Goal: Task Accomplishment & Management: Manage account settings

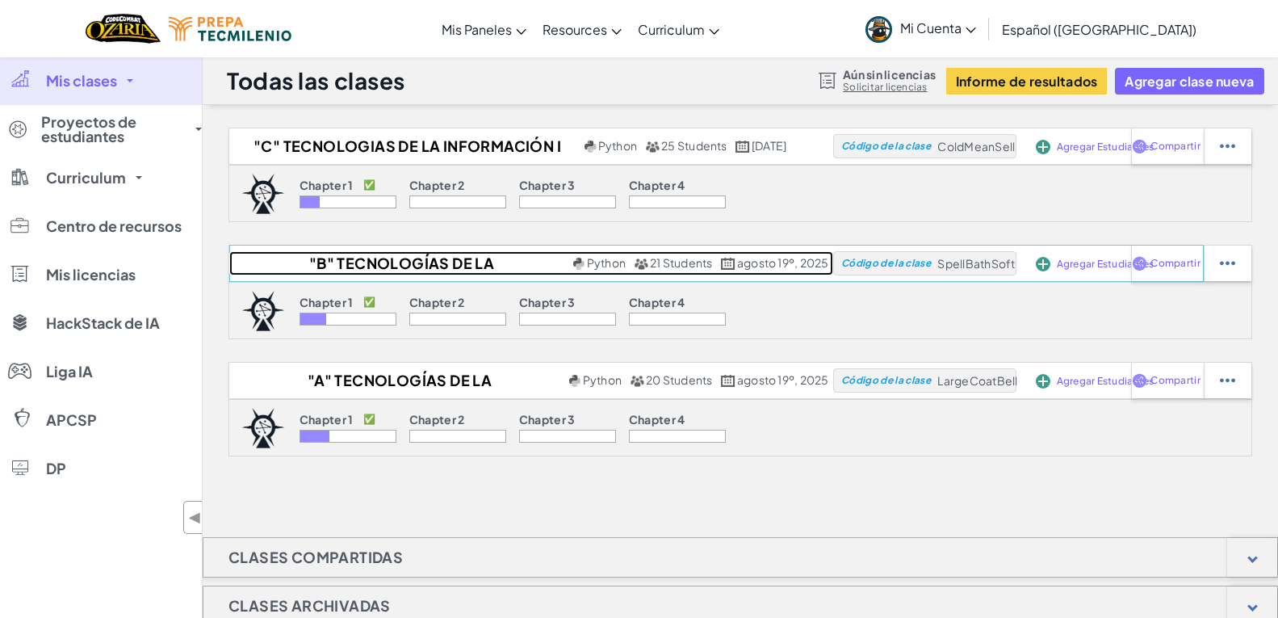
click at [366, 260] on h2 ""B" Tecnologías de la Información I" at bounding box center [399, 263] width 340 height 24
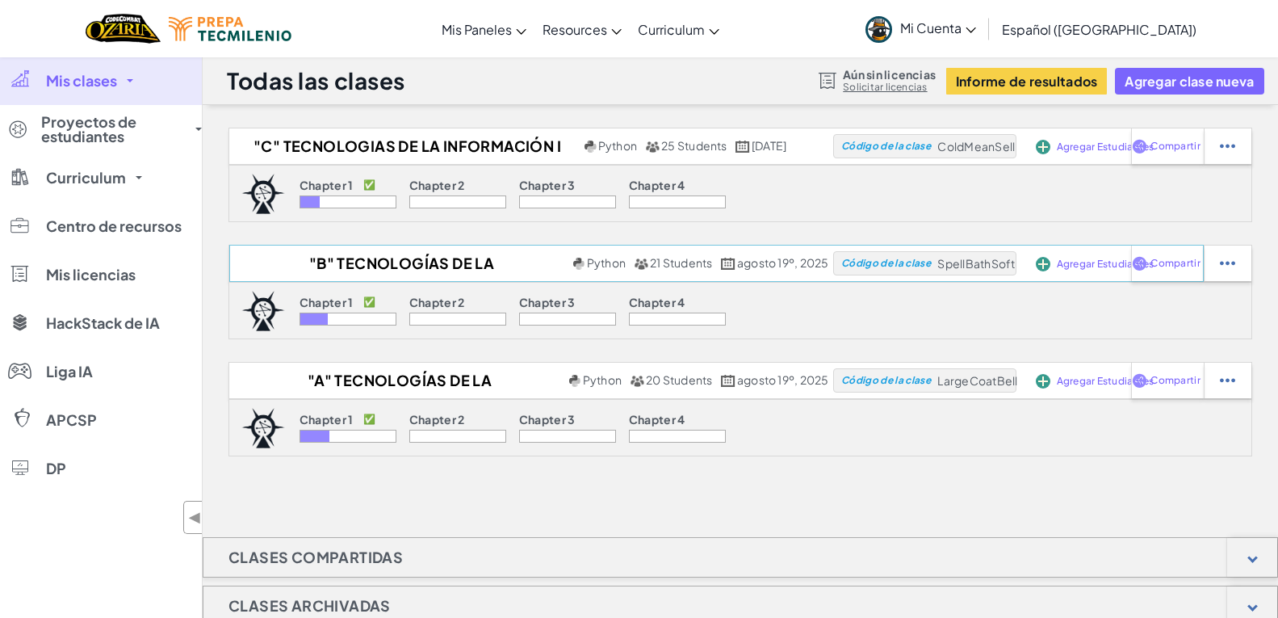
click at [1098, 152] on span "Agregar Estudiantes" at bounding box center [1106, 147] width 98 height 10
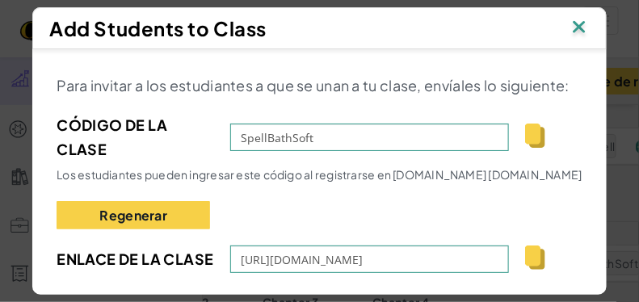
drag, startPoint x: 1247, startPoint y: 2, endPoint x: 460, endPoint y: 189, distance: 808.2
click at [460, 189] on div "Para invitar a los estudiantes a que se unan a tu clase, envíales lo siguiente:…" at bounding box center [319, 206] width 525 height 267
click at [581, 27] on img at bounding box center [578, 28] width 21 height 24
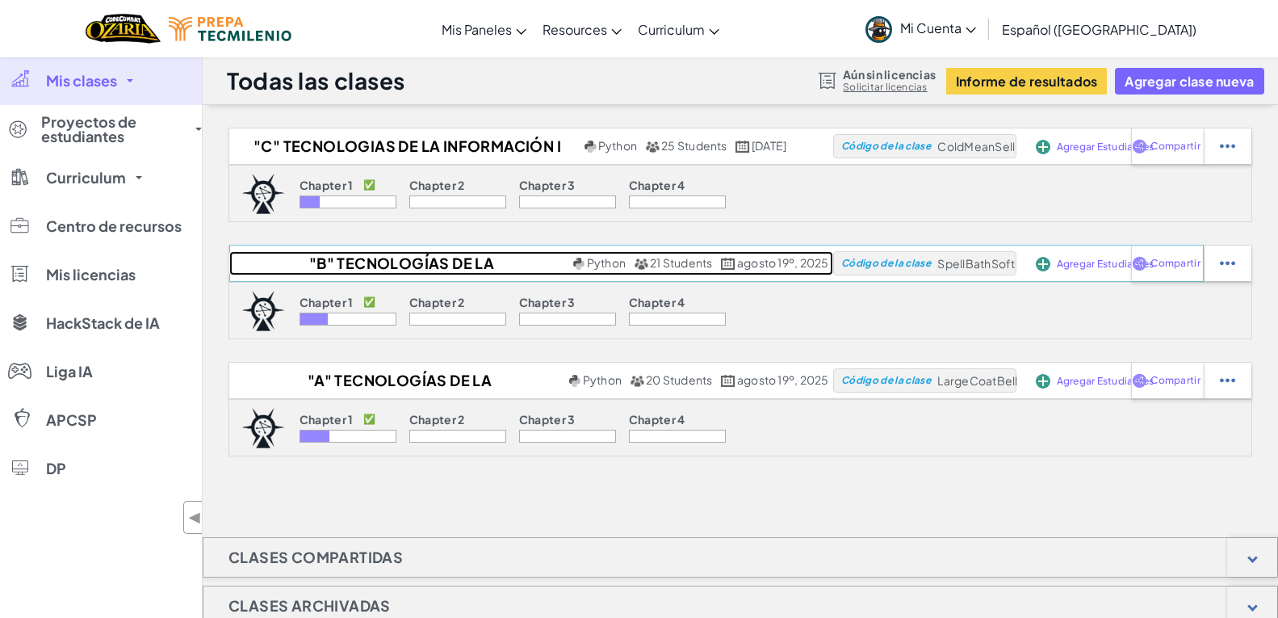
click at [358, 254] on h2 ""B" Tecnologías de la Información I" at bounding box center [399, 263] width 340 height 24
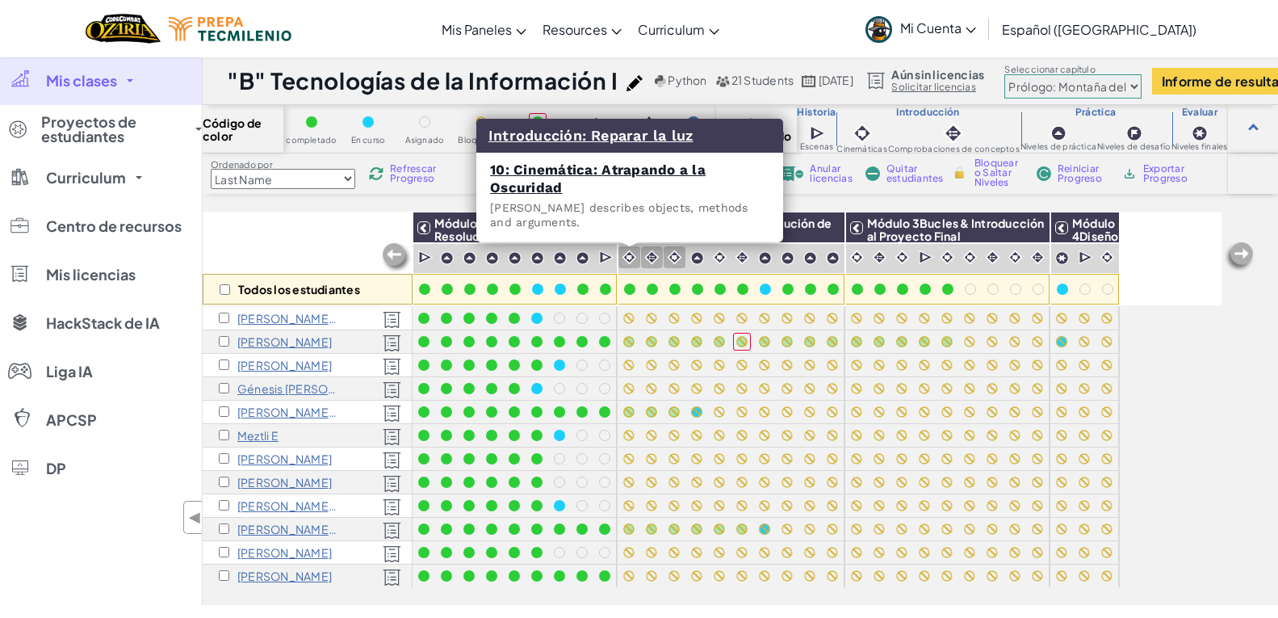
click at [627, 256] on img at bounding box center [629, 256] width 15 height 15
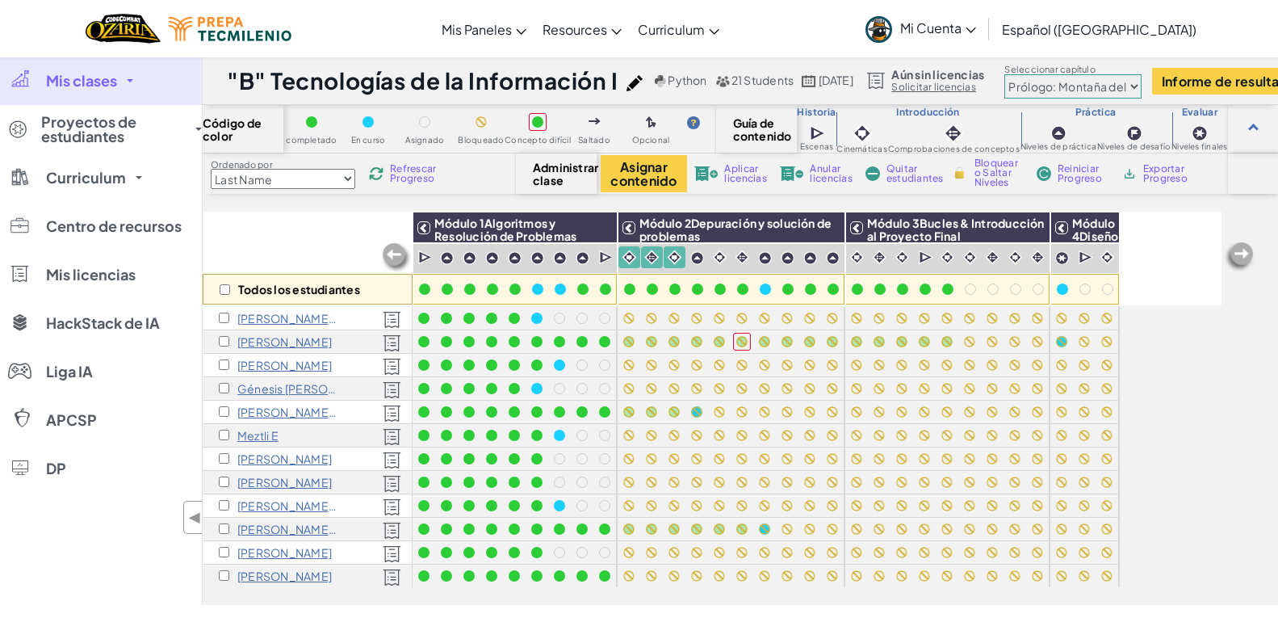
click at [986, 170] on span "Bloquear o Saltar Niveles" at bounding box center [999, 172] width 48 height 29
checkbox input "true"
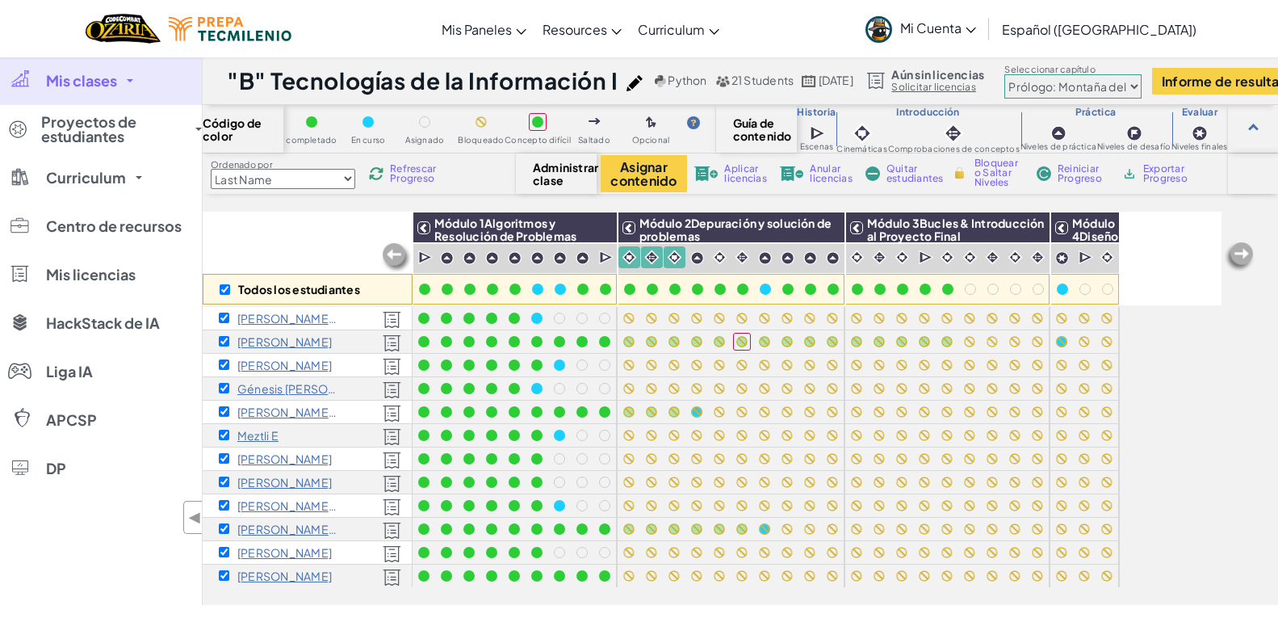
checkbox input "true"
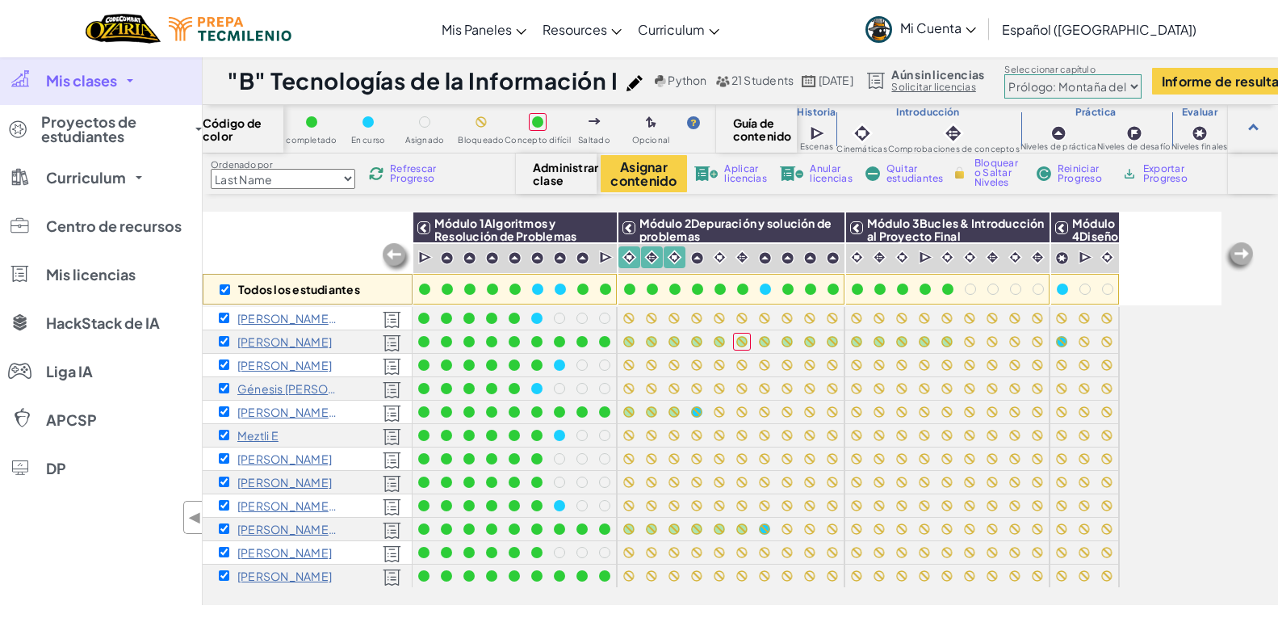
checkbox input "true"
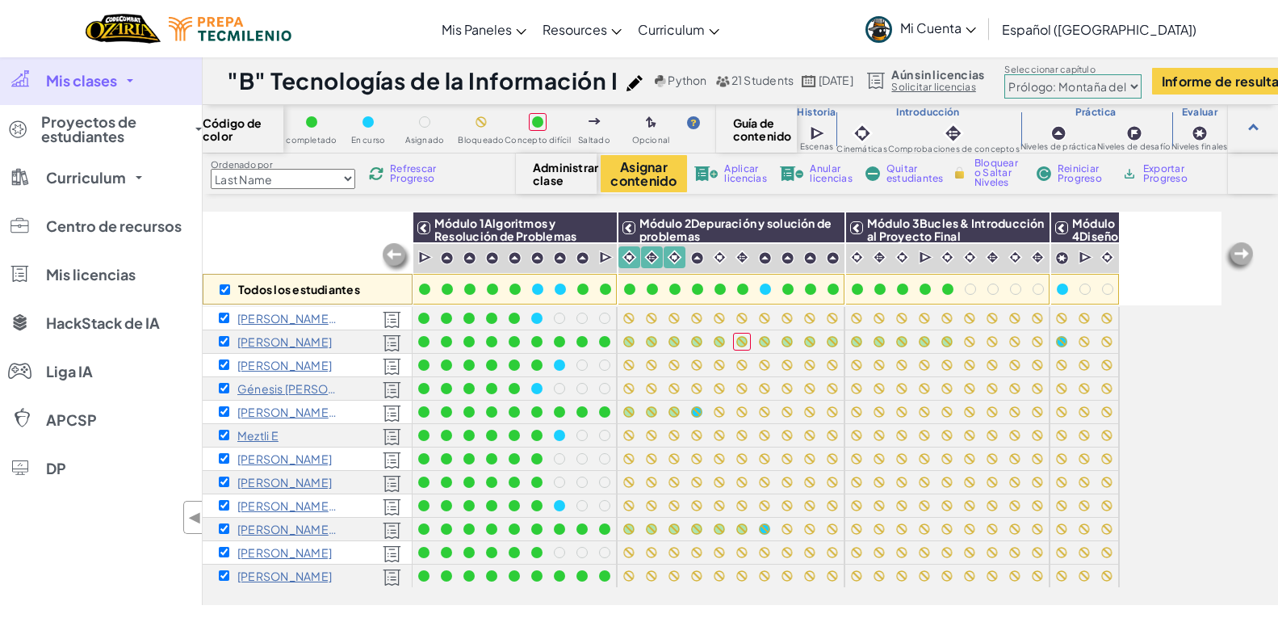
checkbox input "true"
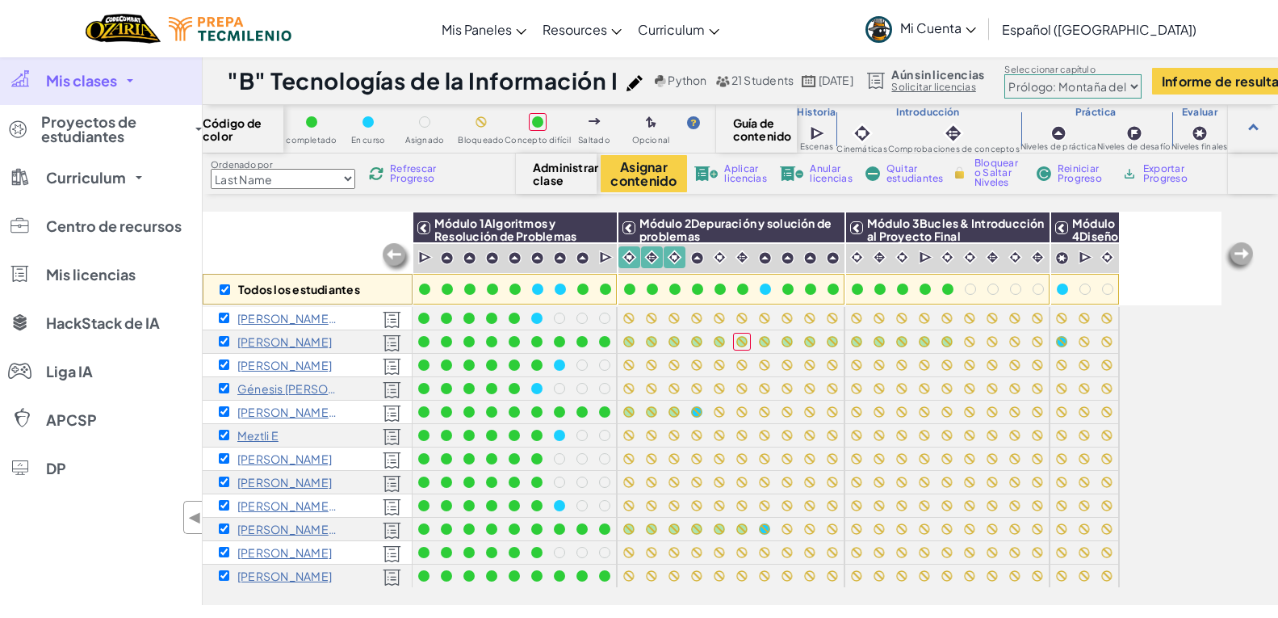
checkbox input "true"
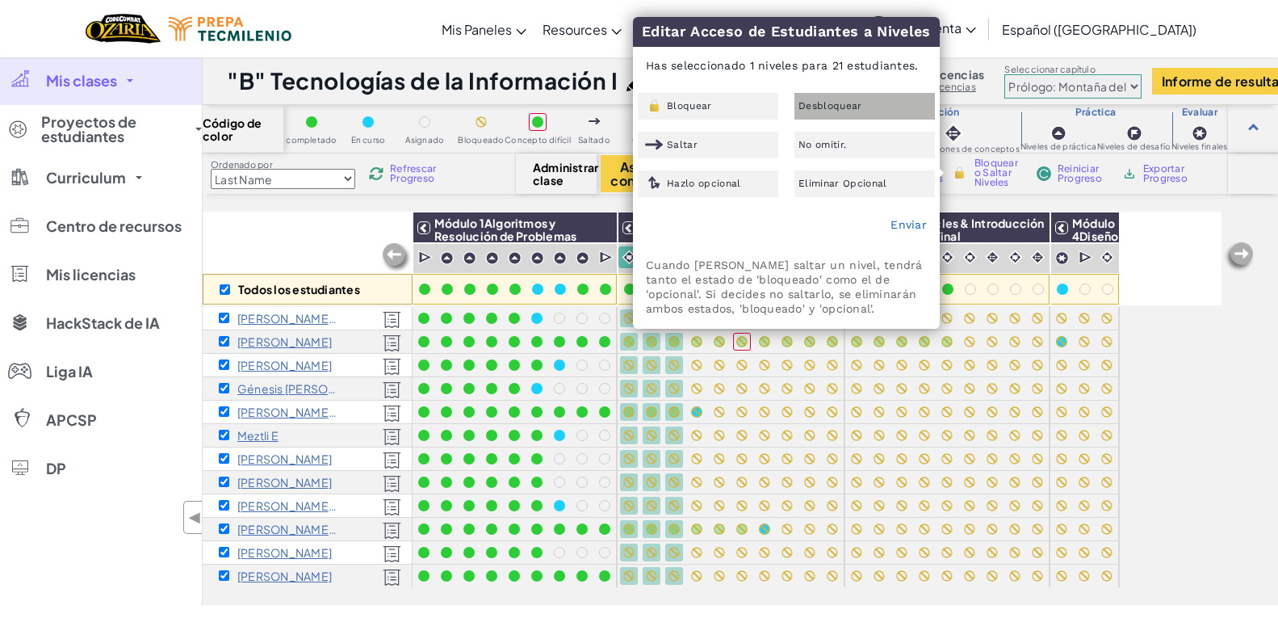
click at [805, 108] on span "Desbloquear" at bounding box center [831, 106] width 64 height 10
click at [904, 221] on link "Enviar" at bounding box center [909, 224] width 36 height 13
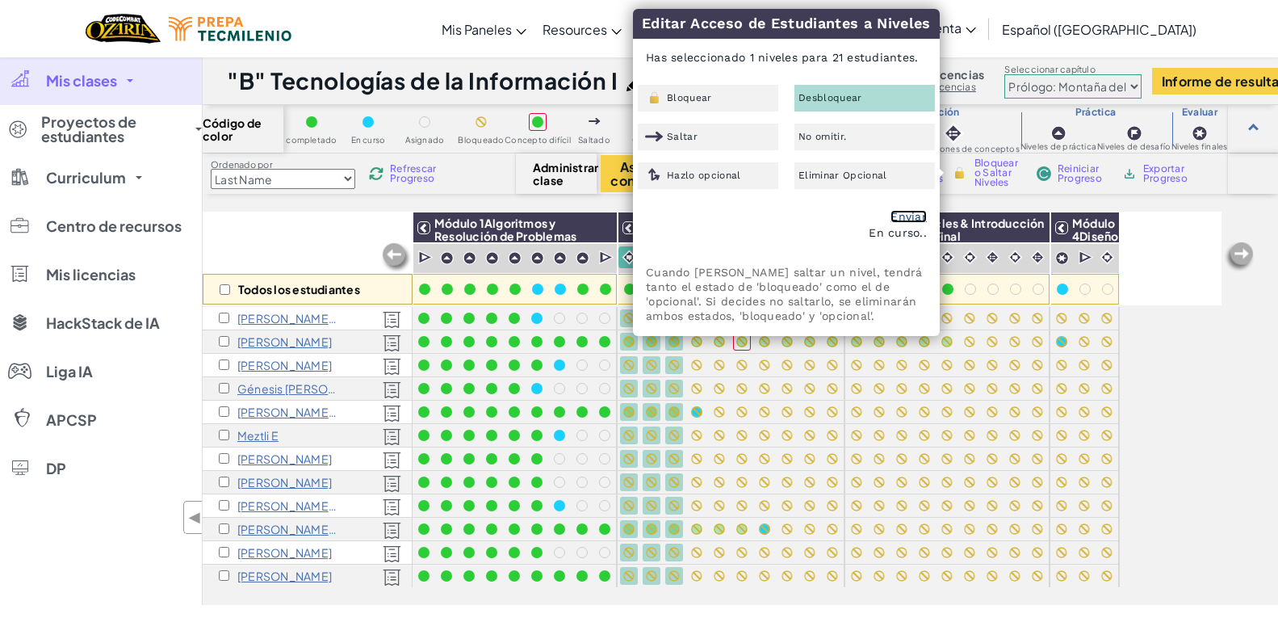
checkbox input "false"
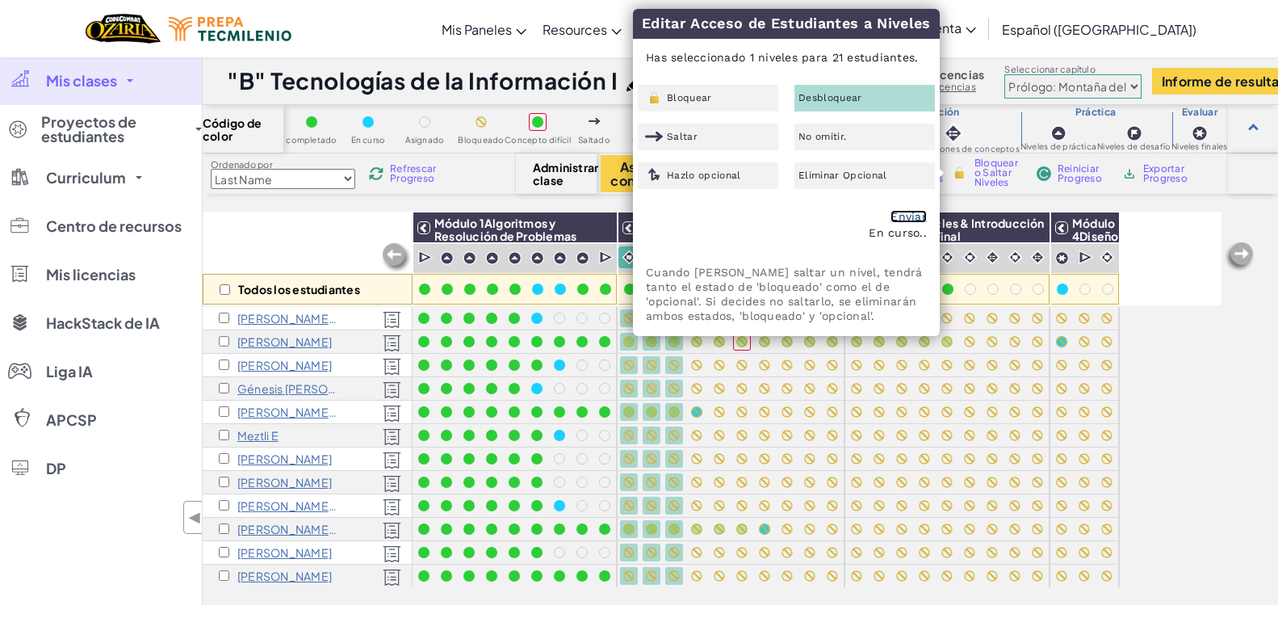
checkbox input "false"
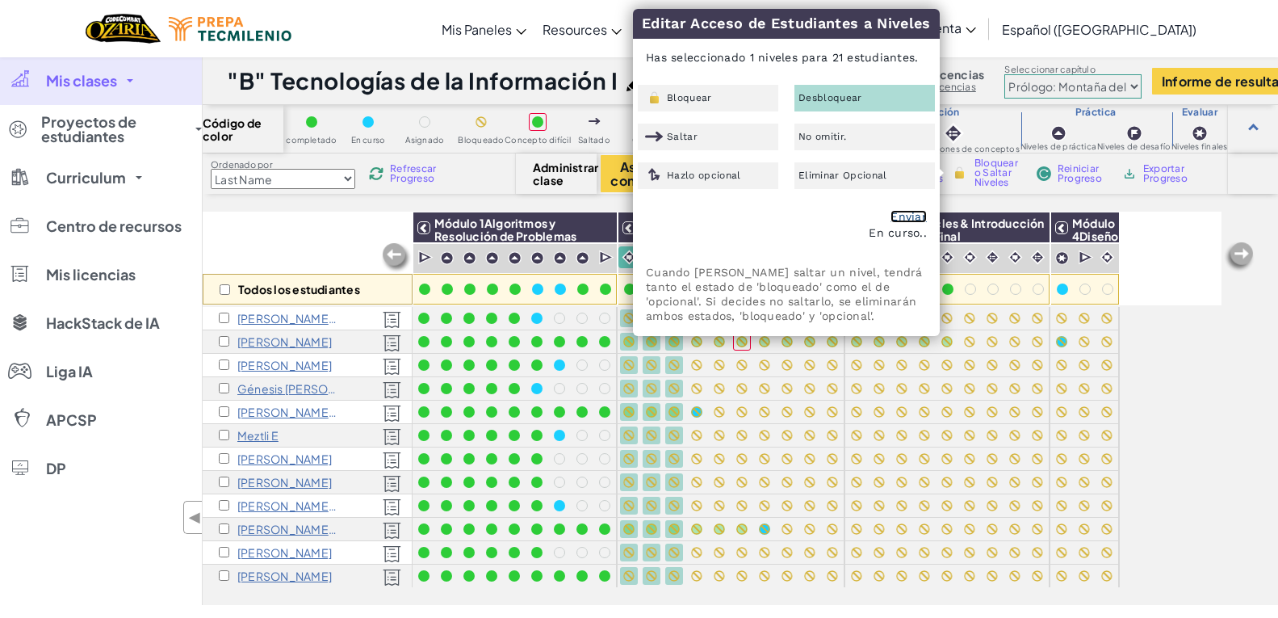
checkbox input "false"
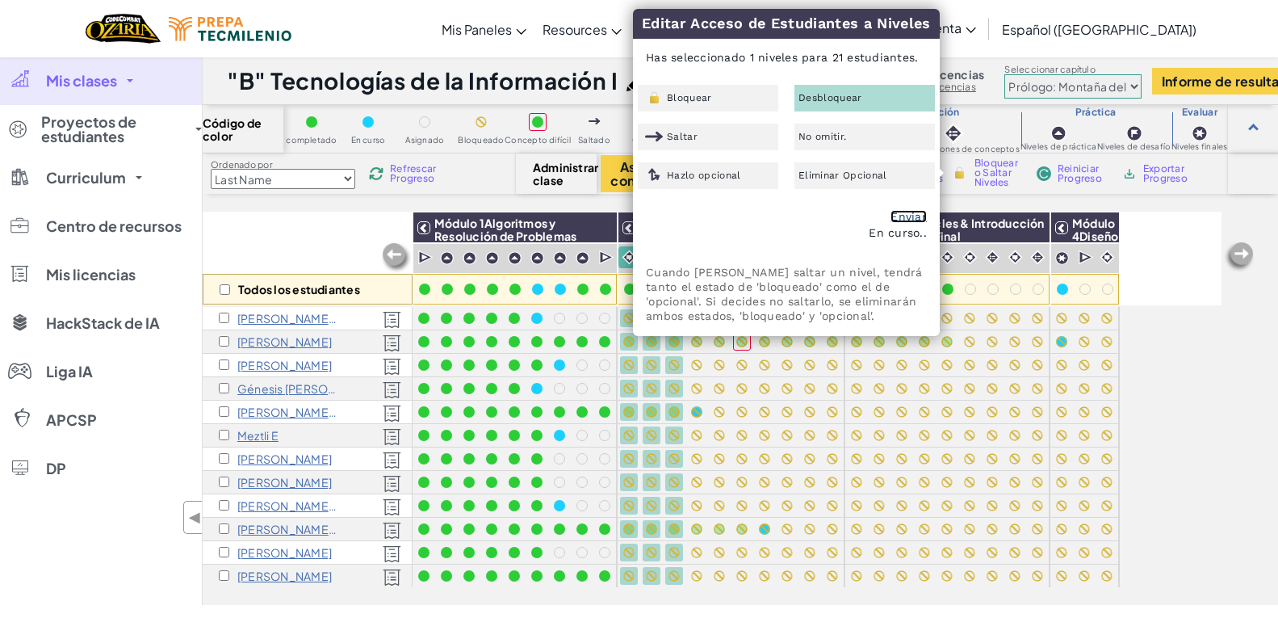
checkbox input "false"
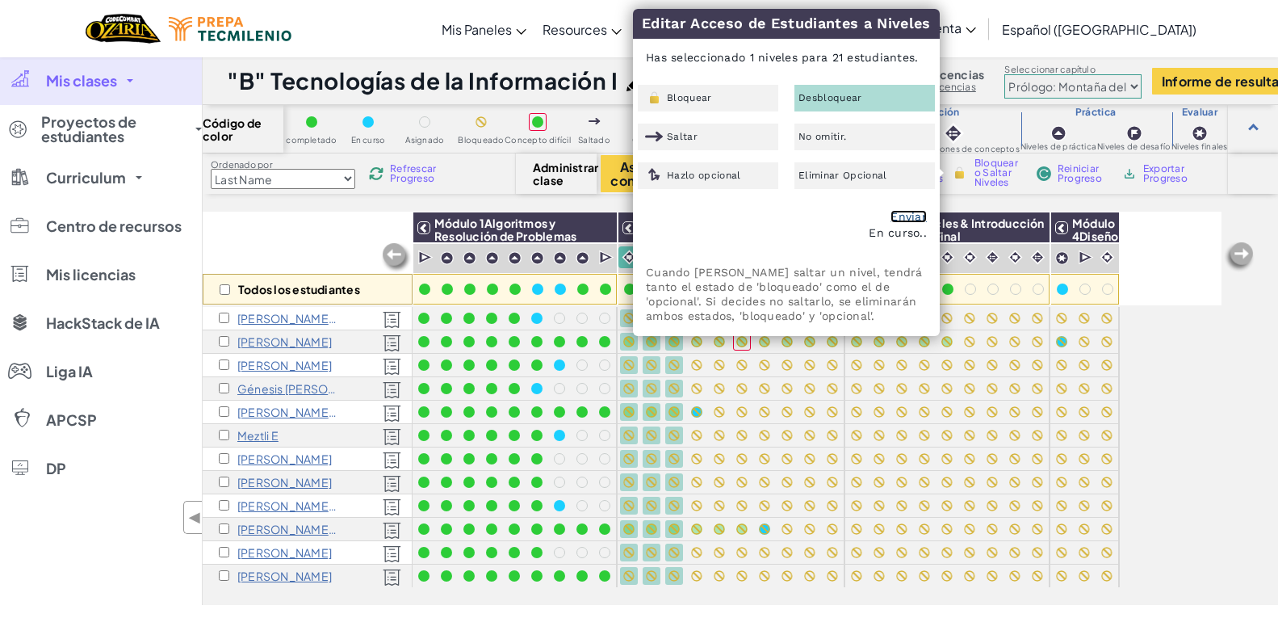
checkbox input "false"
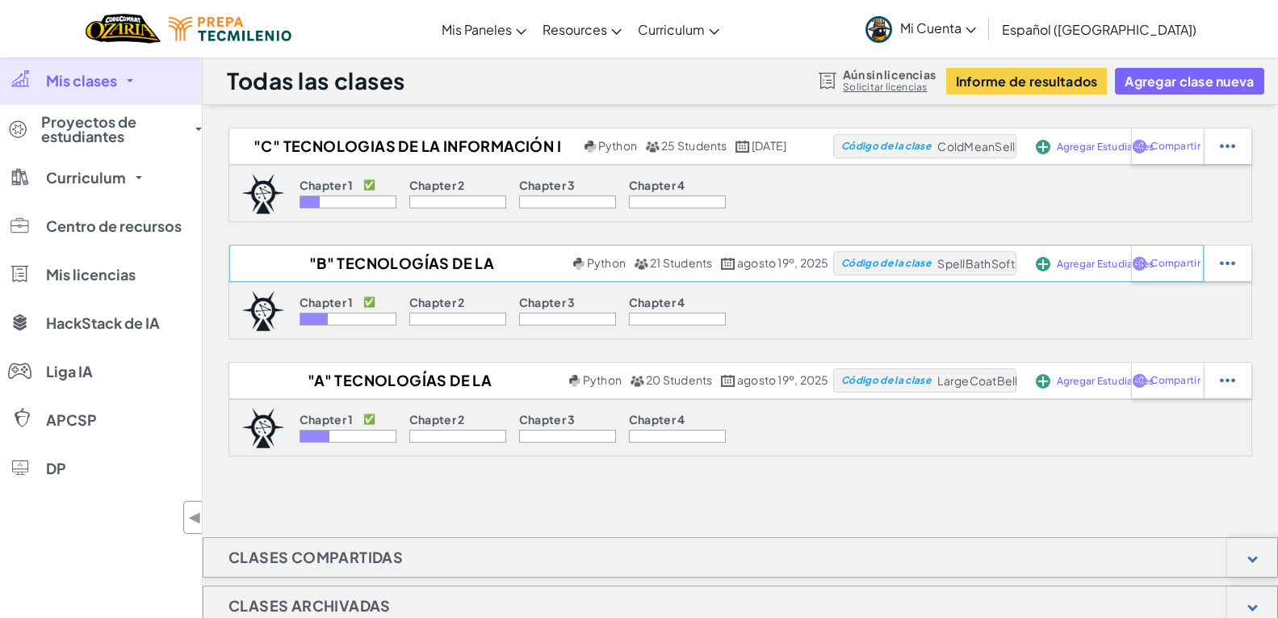
click at [1027, 165] on div ""B" Tecnologías de la Información I Python 21 Students [DATE] Código de la clas…" at bounding box center [716, 146] width 975 height 37
click at [1092, 152] on span "Agregar Estudiantes" at bounding box center [1106, 147] width 98 height 10
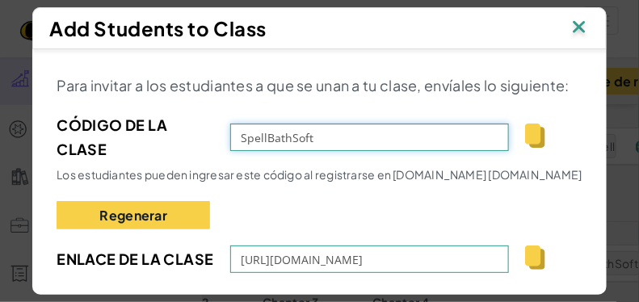
drag, startPoint x: 1171, startPoint y: 1, endPoint x: 416, endPoint y: 140, distance: 767.7
click at [416, 140] on input "SpellBathSoft" at bounding box center [369, 137] width 279 height 27
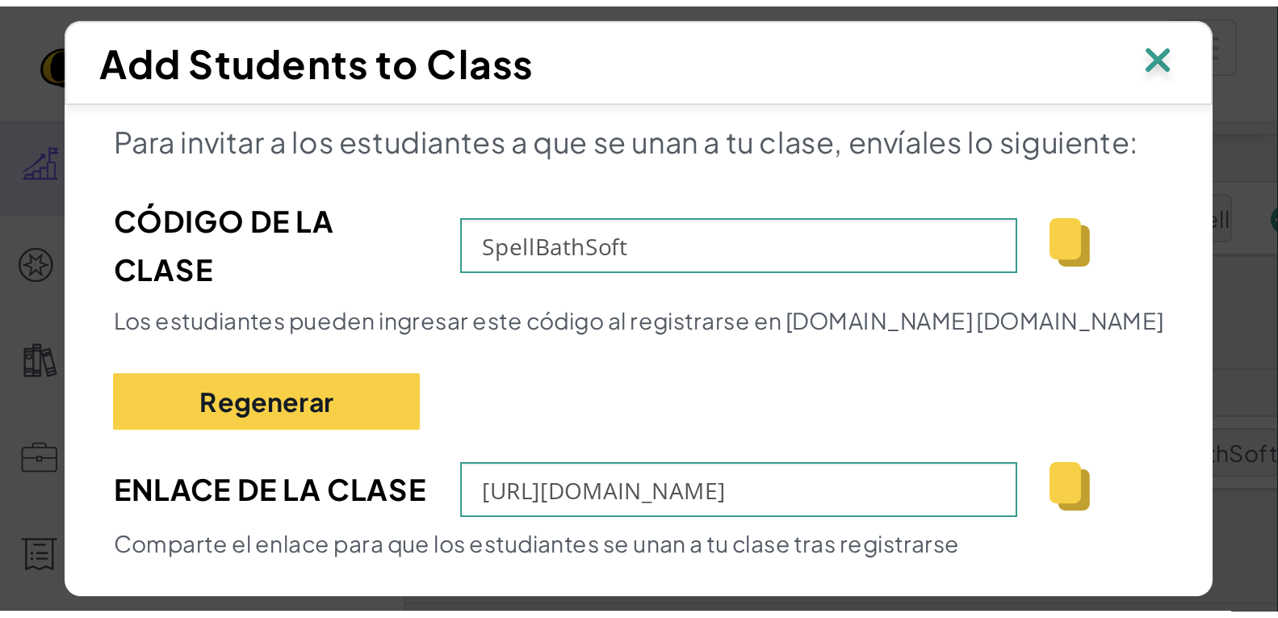
scroll to position [20, 0]
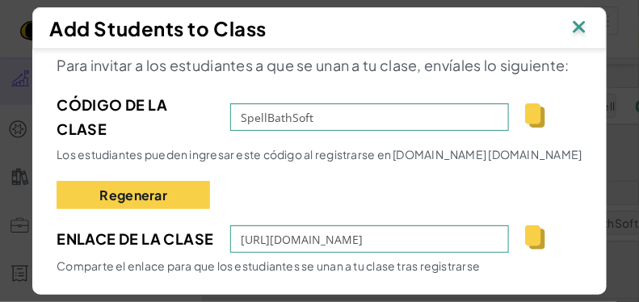
click at [581, 19] on img at bounding box center [578, 28] width 21 height 24
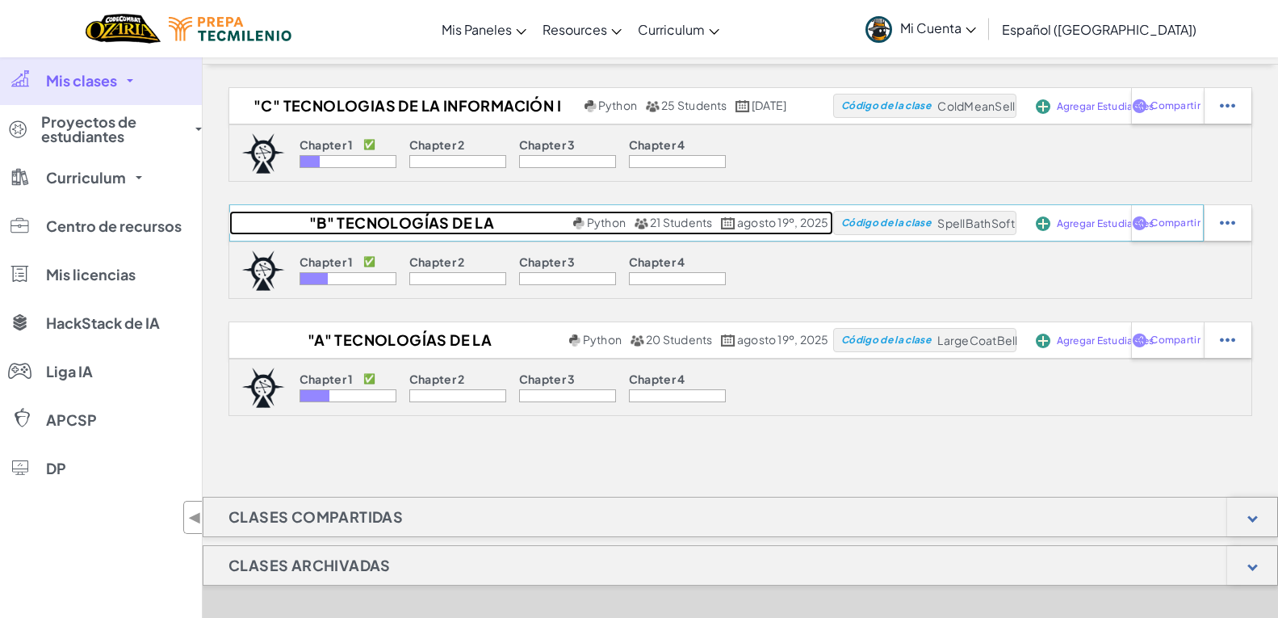
click at [414, 216] on h2 ""B" Tecnologías de la Información I" at bounding box center [399, 223] width 340 height 24
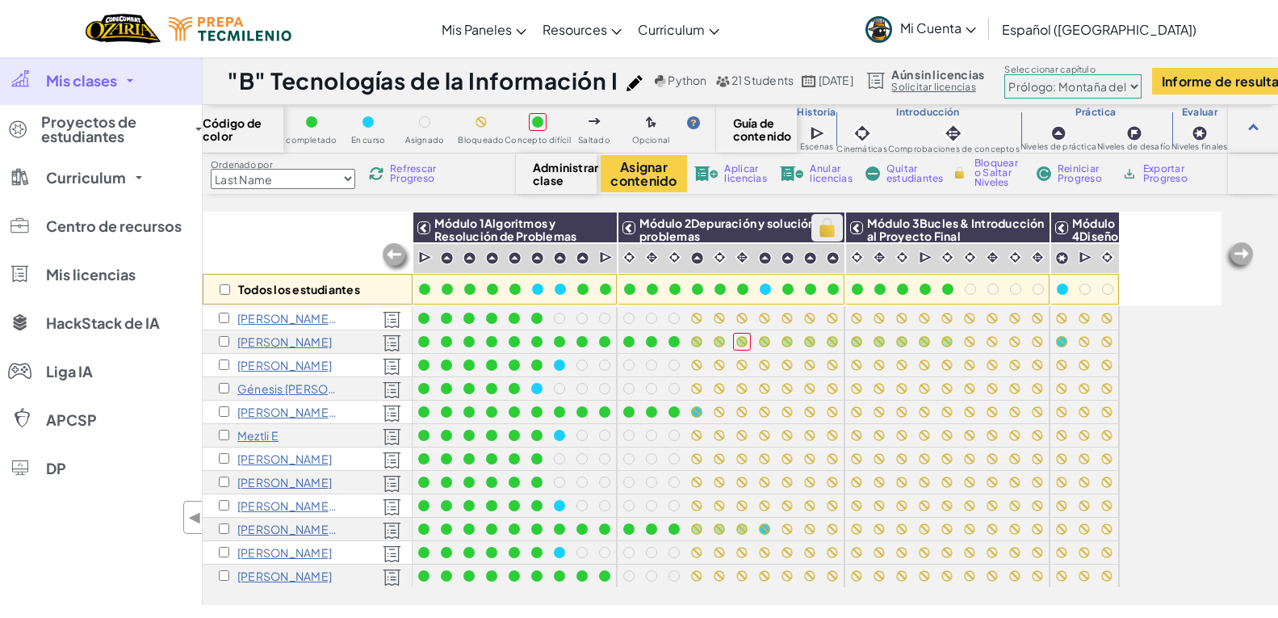
click at [822, 233] on img at bounding box center [827, 228] width 28 height 24
checkbox input "true"
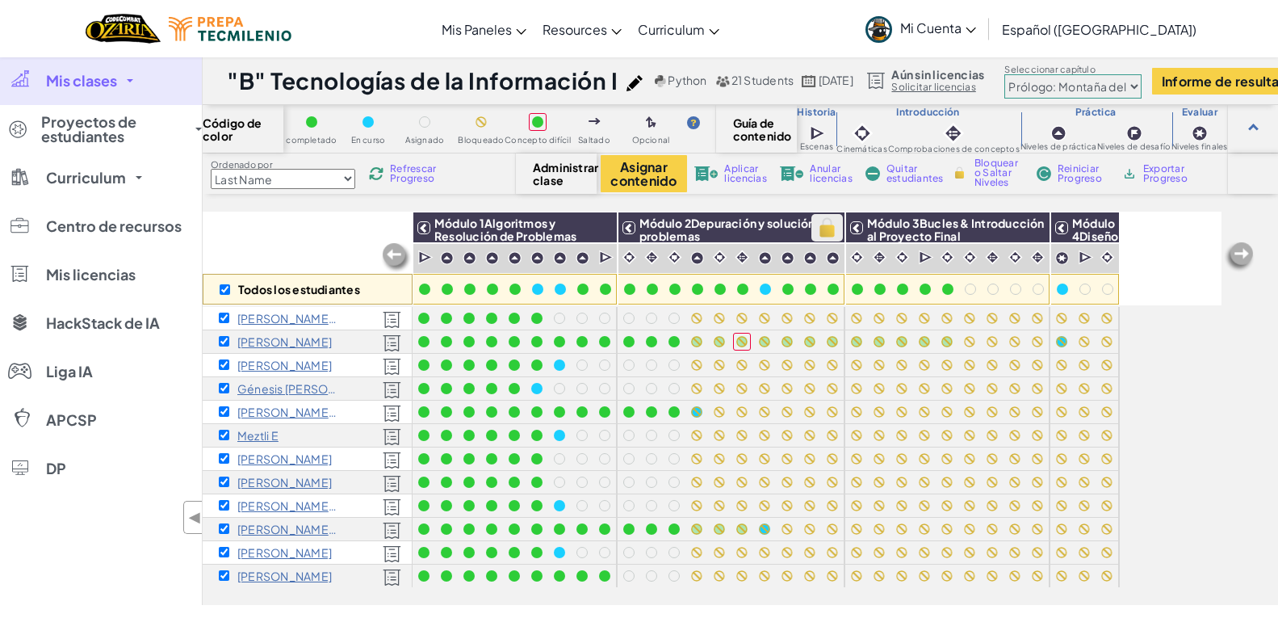
checkbox input "true"
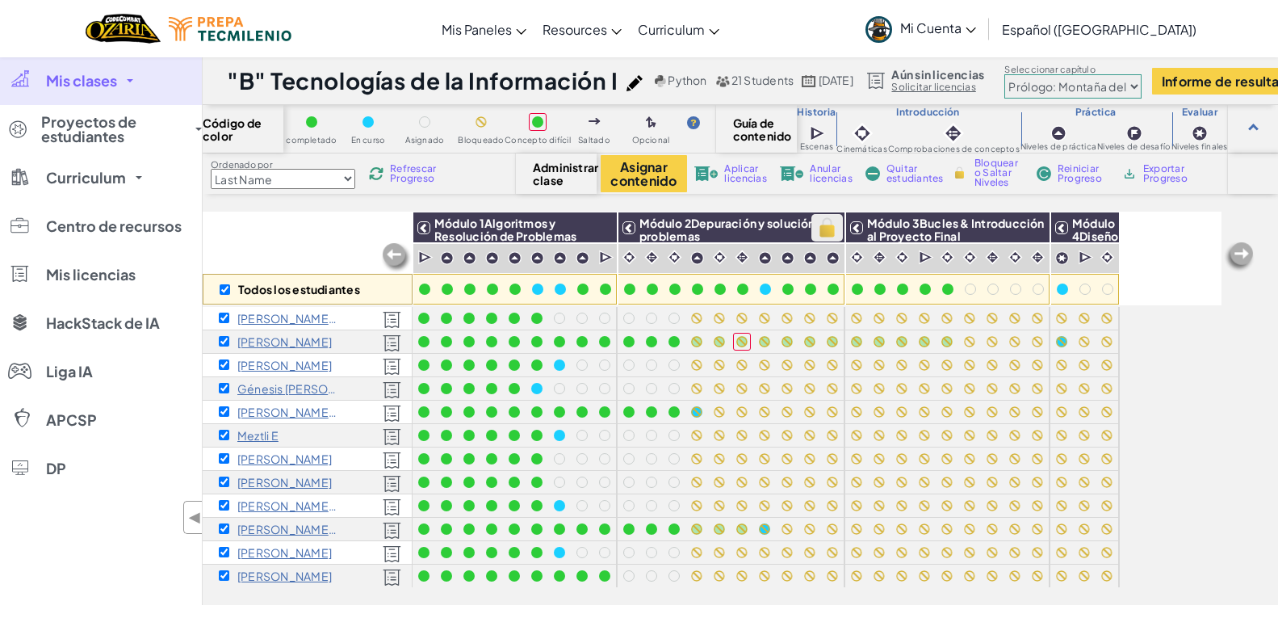
checkbox input "true"
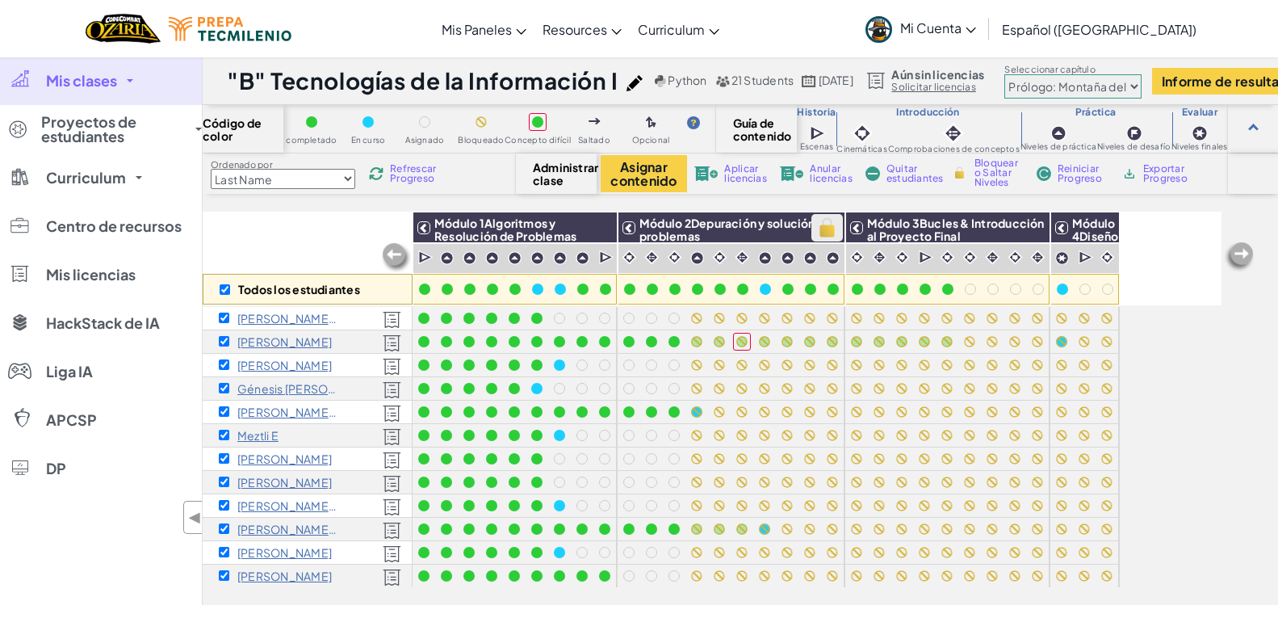
checkbox input "true"
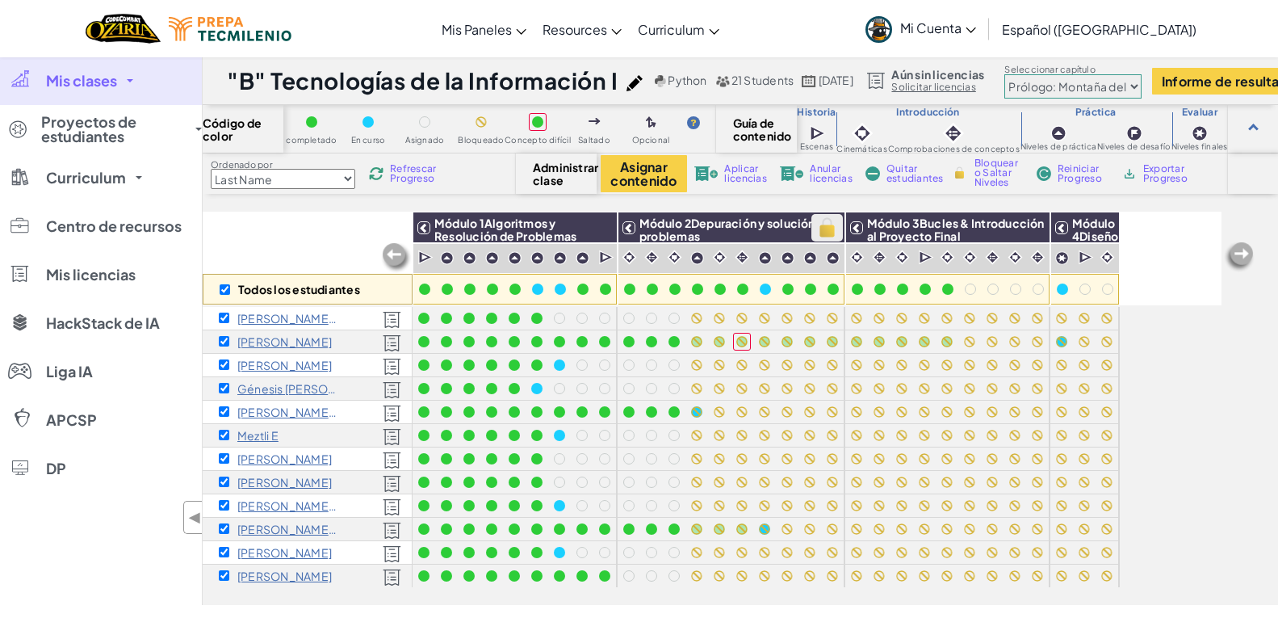
checkbox input "true"
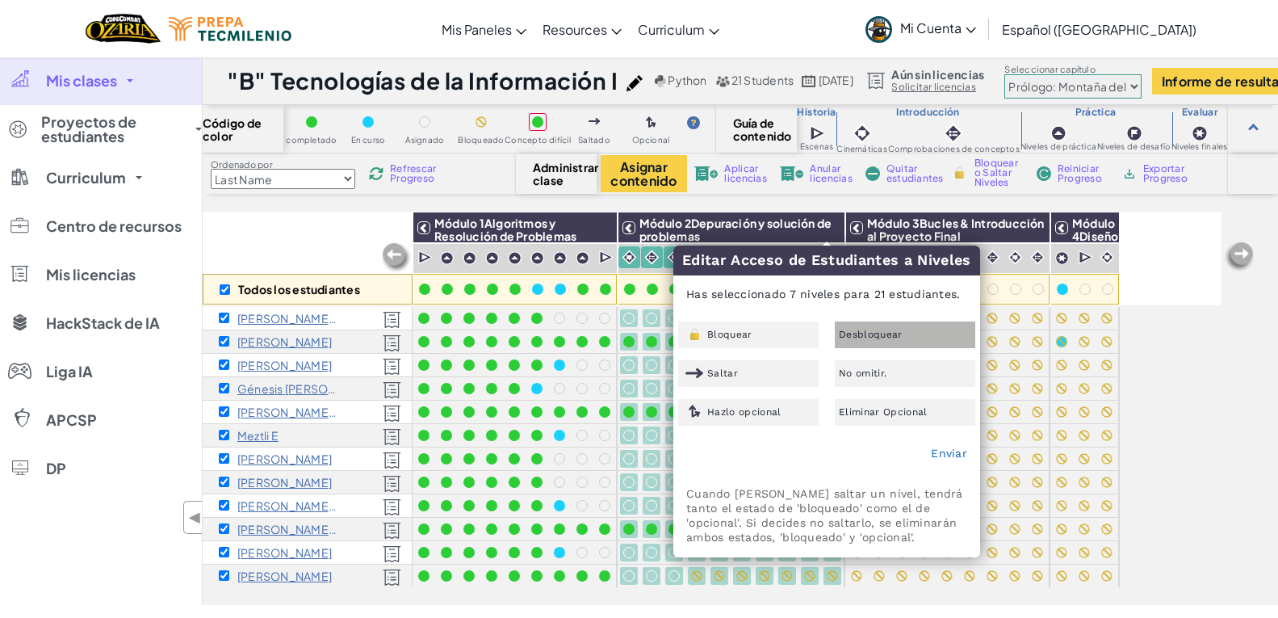
click at [883, 343] on div "Desbloquear" at bounding box center [905, 334] width 140 height 27
click at [942, 453] on link "Enviar" at bounding box center [949, 452] width 36 height 13
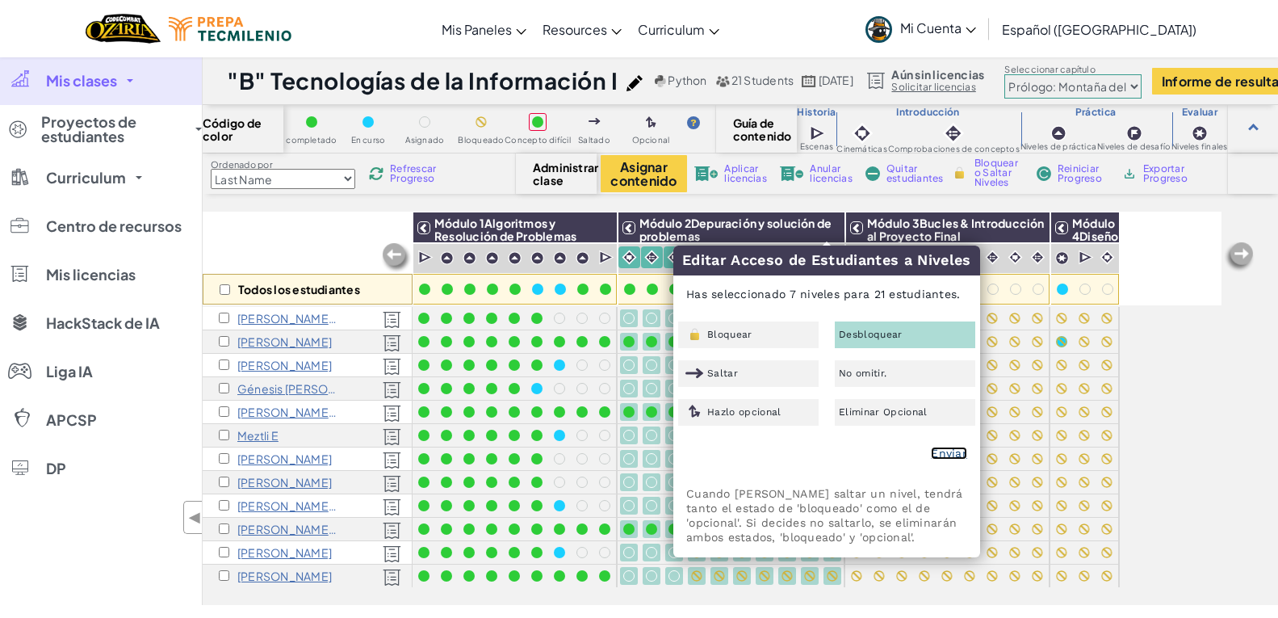
checkbox input "false"
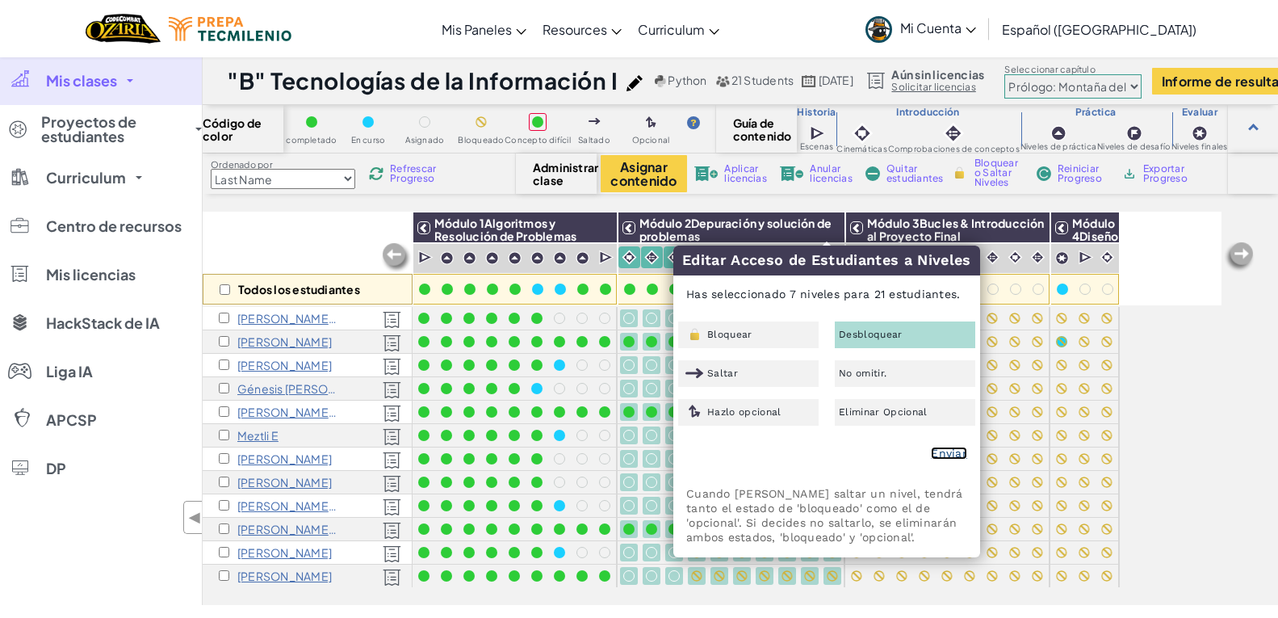
checkbox input "false"
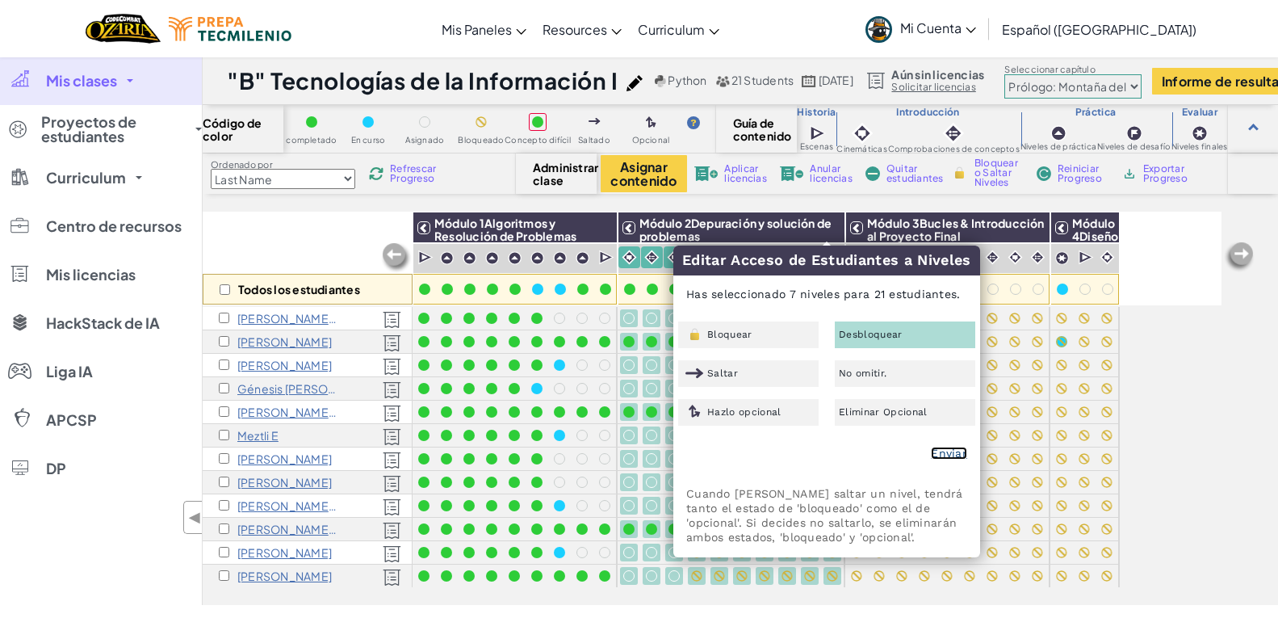
checkbox input "false"
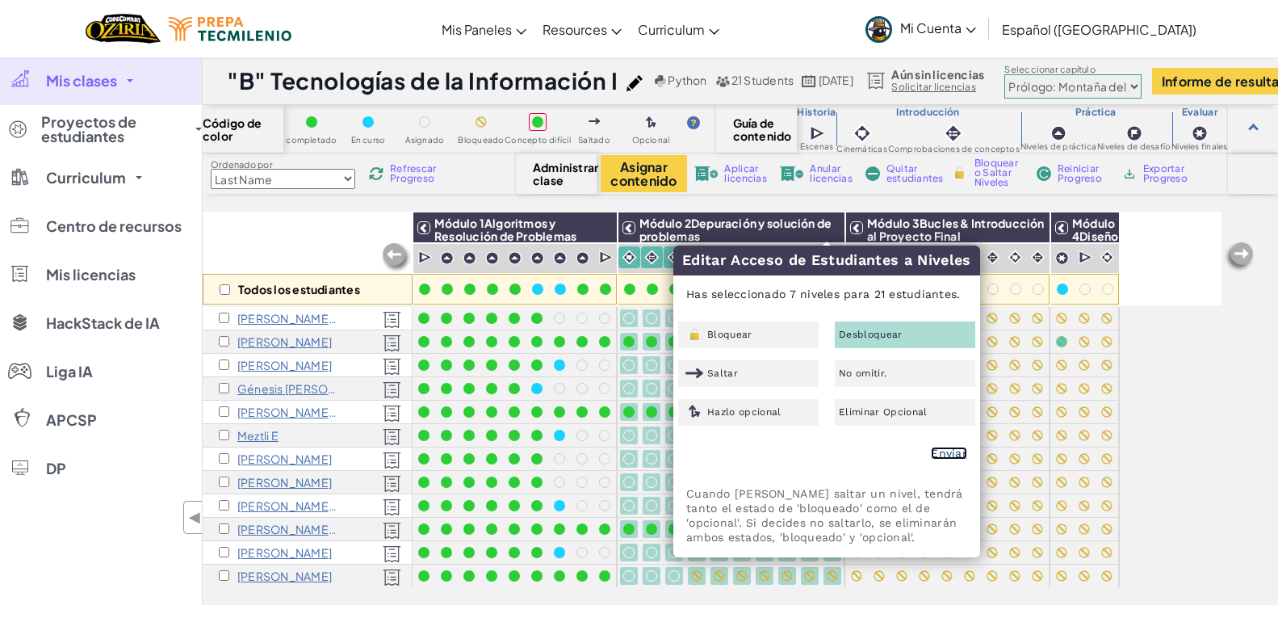
checkbox input "false"
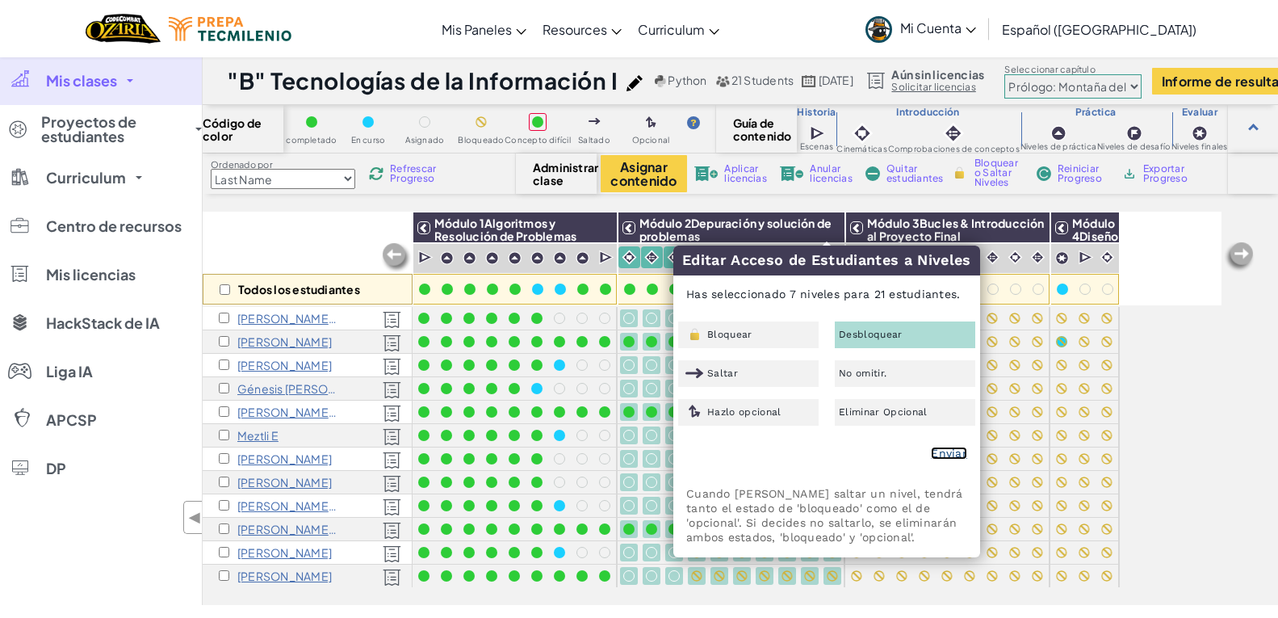
checkbox input "false"
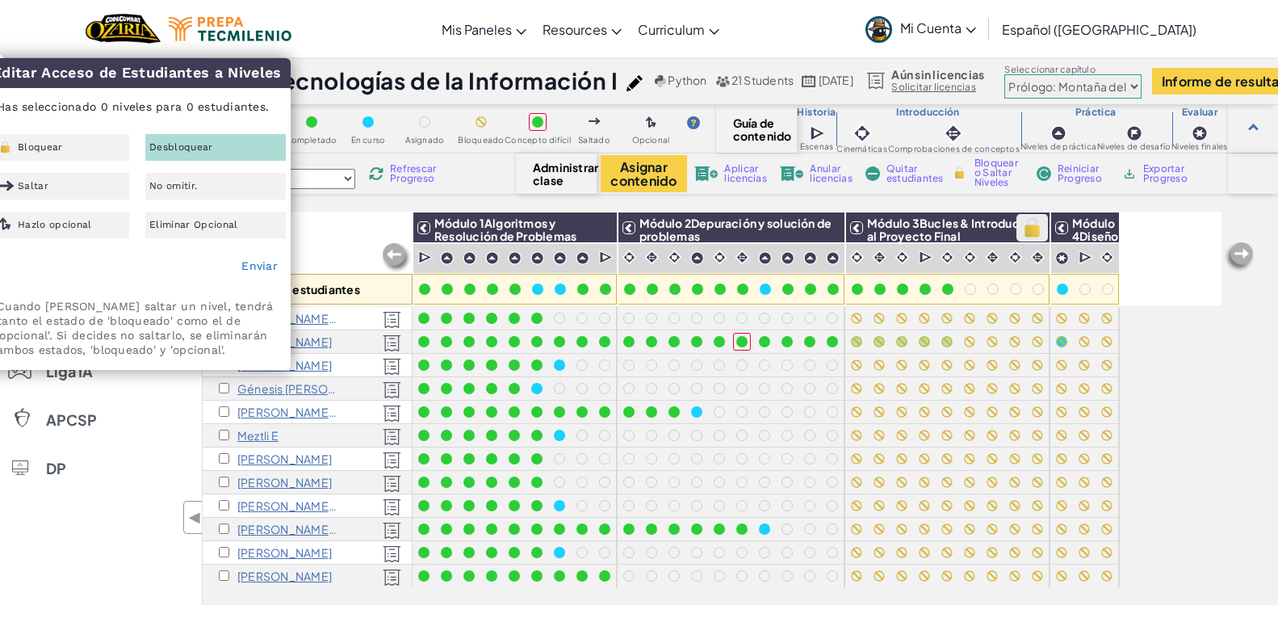
click at [1041, 225] on img at bounding box center [1032, 228] width 28 height 24
checkbox input "false"
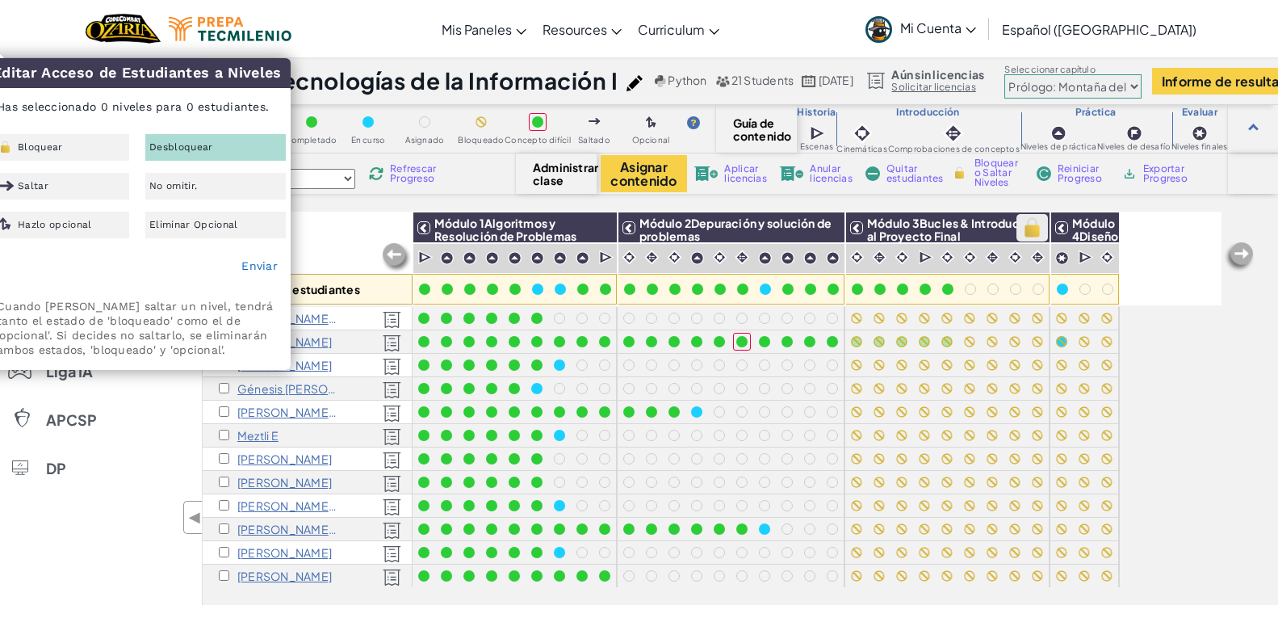
checkbox input "false"
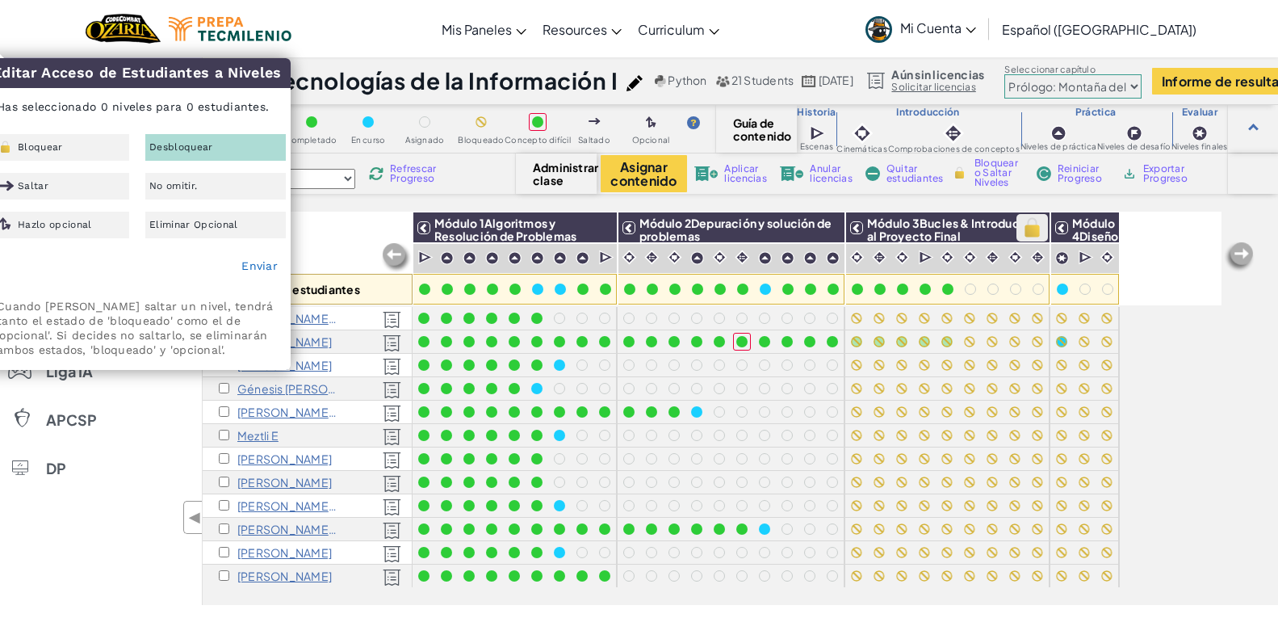
checkbox input "false"
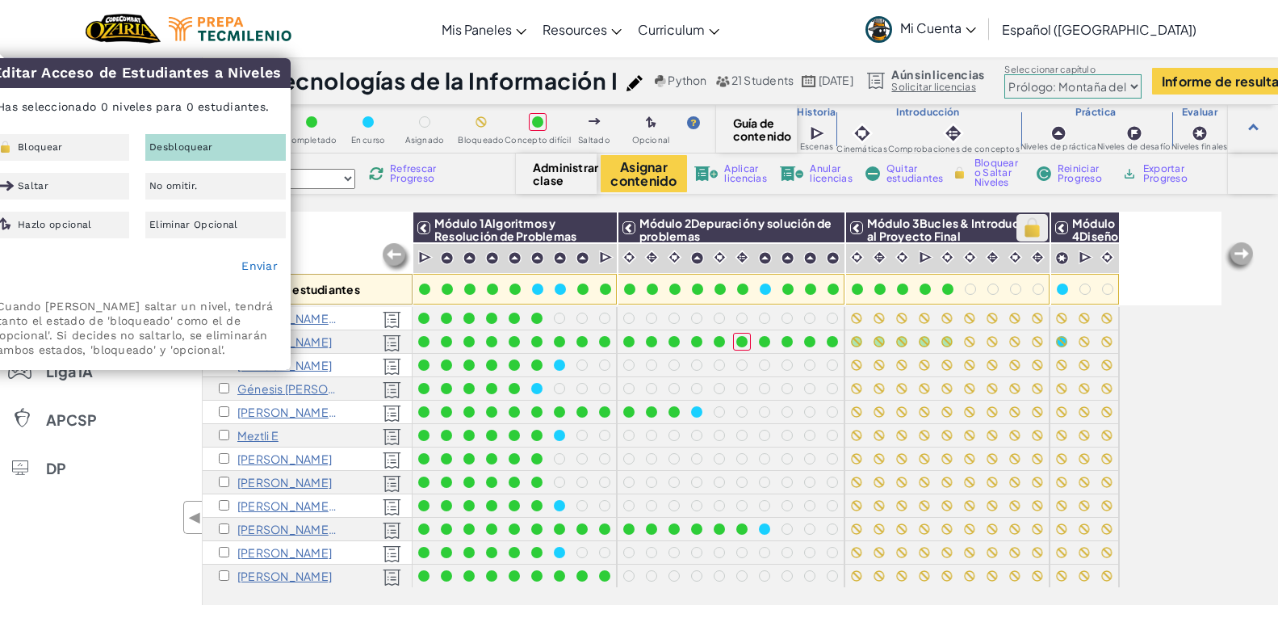
checkbox input "false"
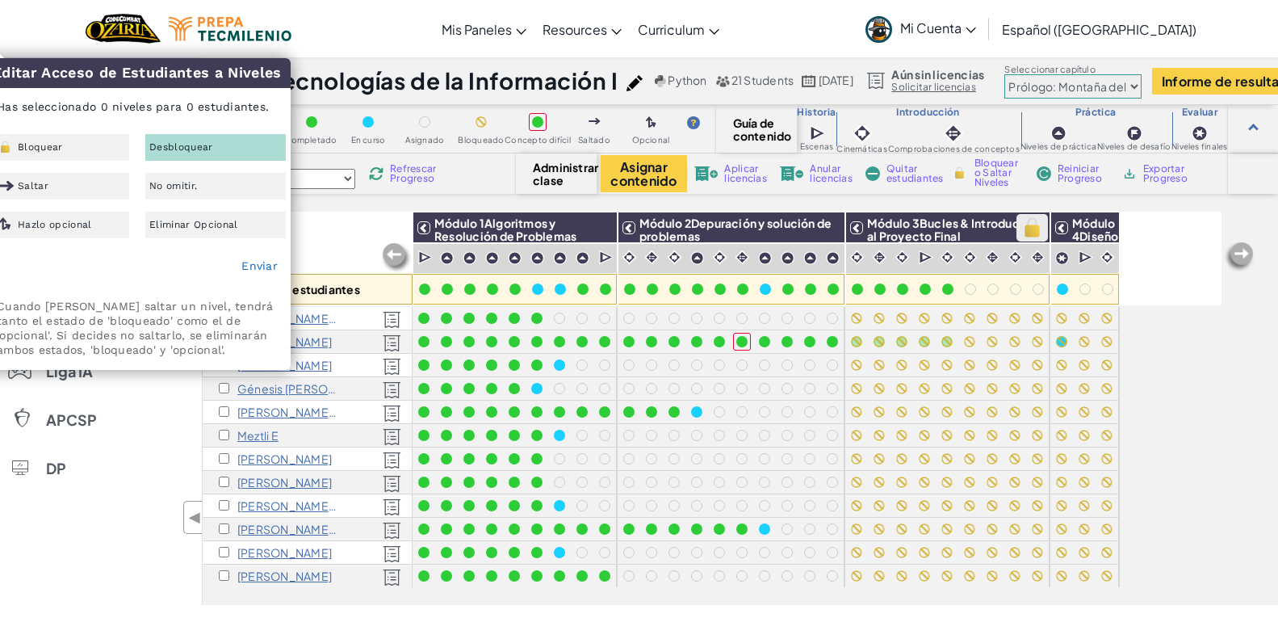
checkbox input "false"
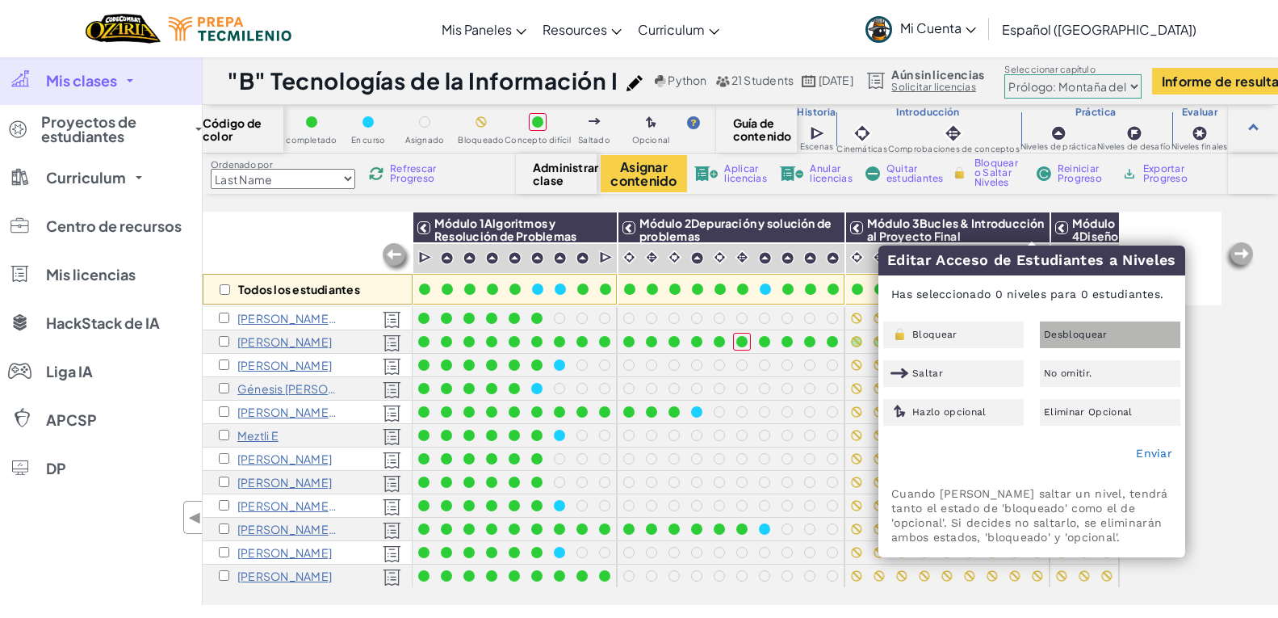
click at [1046, 334] on span "Desbloquear" at bounding box center [1076, 334] width 64 height 10
click at [1150, 452] on link "Enviar" at bounding box center [1154, 452] width 36 height 13
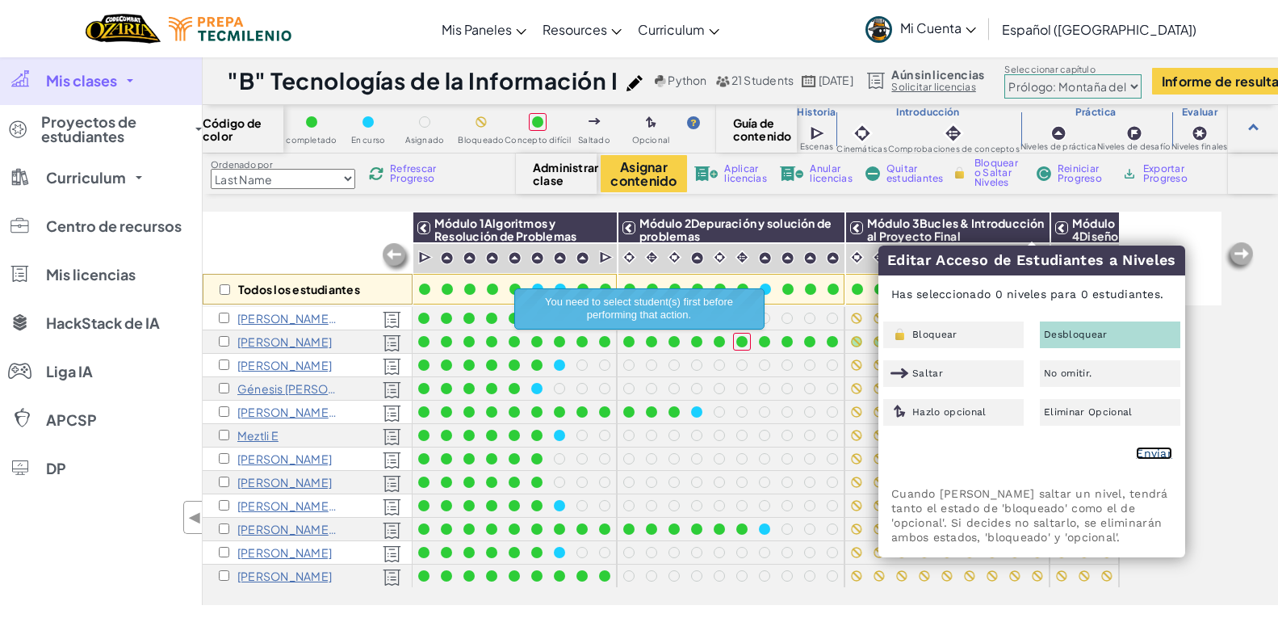
click at [1155, 453] on link "Enviar" at bounding box center [1154, 452] width 36 height 13
click at [1139, 216] on div "Todos los estudiantes Módulo 1Algoritmos y Resolución de Problemas Módulo 2Depu…" at bounding box center [712, 259] width 1019 height 94
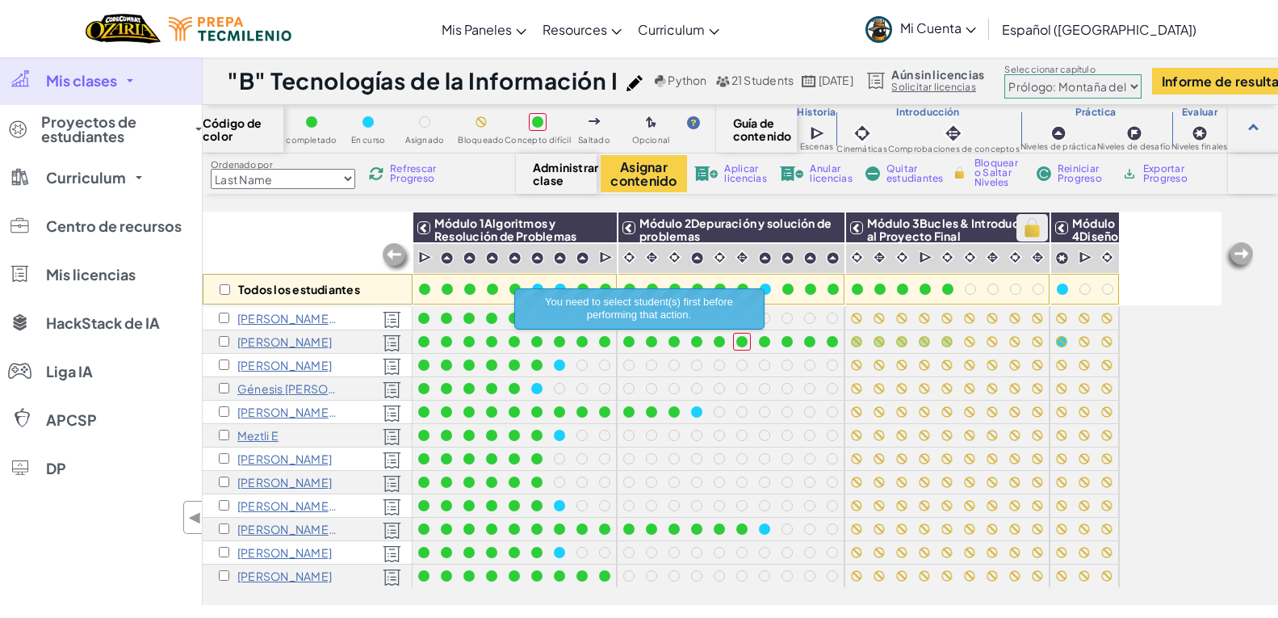
click at [1033, 235] on img at bounding box center [1032, 228] width 28 height 24
checkbox input "true"
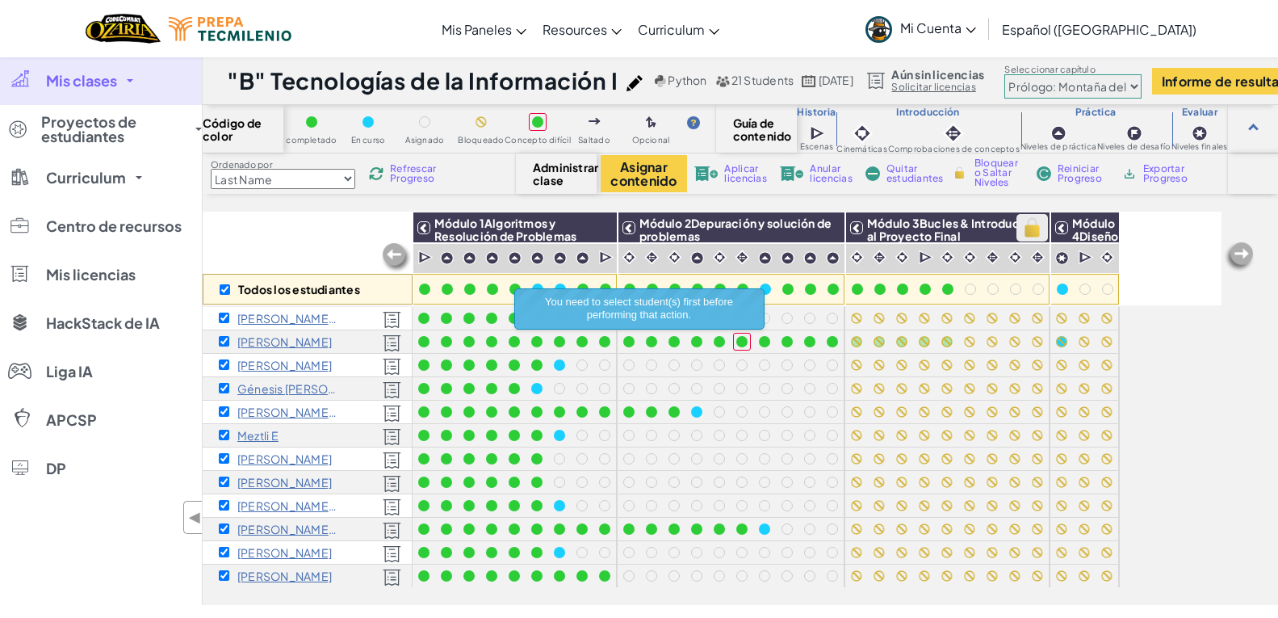
checkbox input "true"
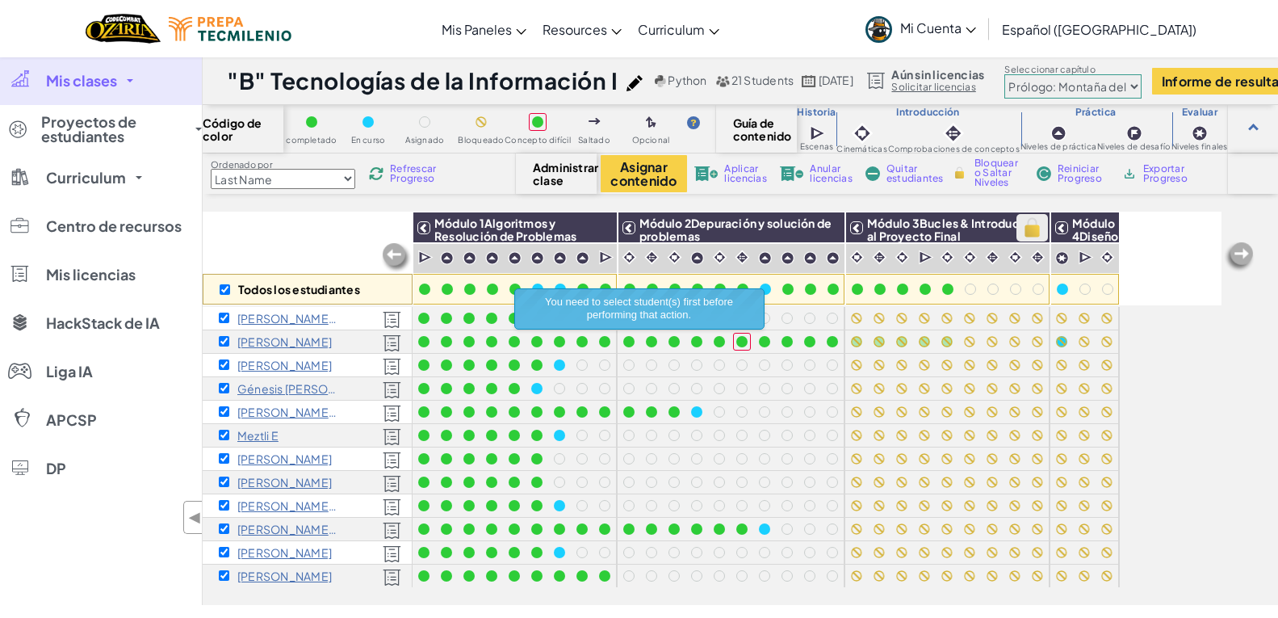
checkbox input "true"
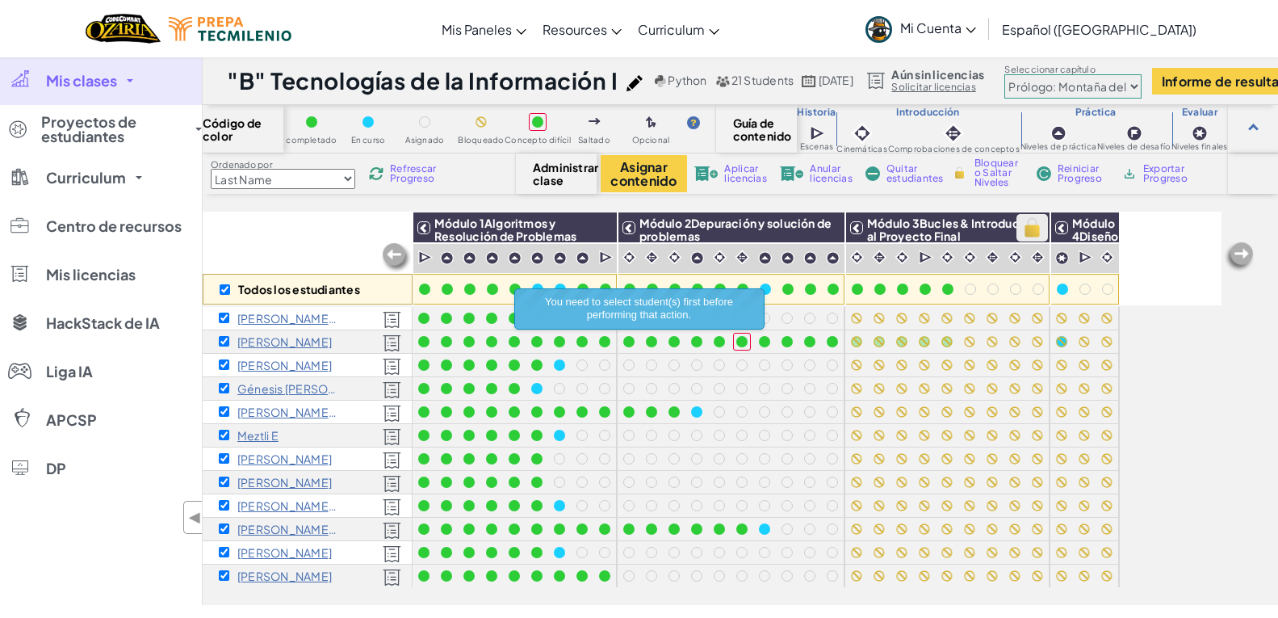
checkbox input "true"
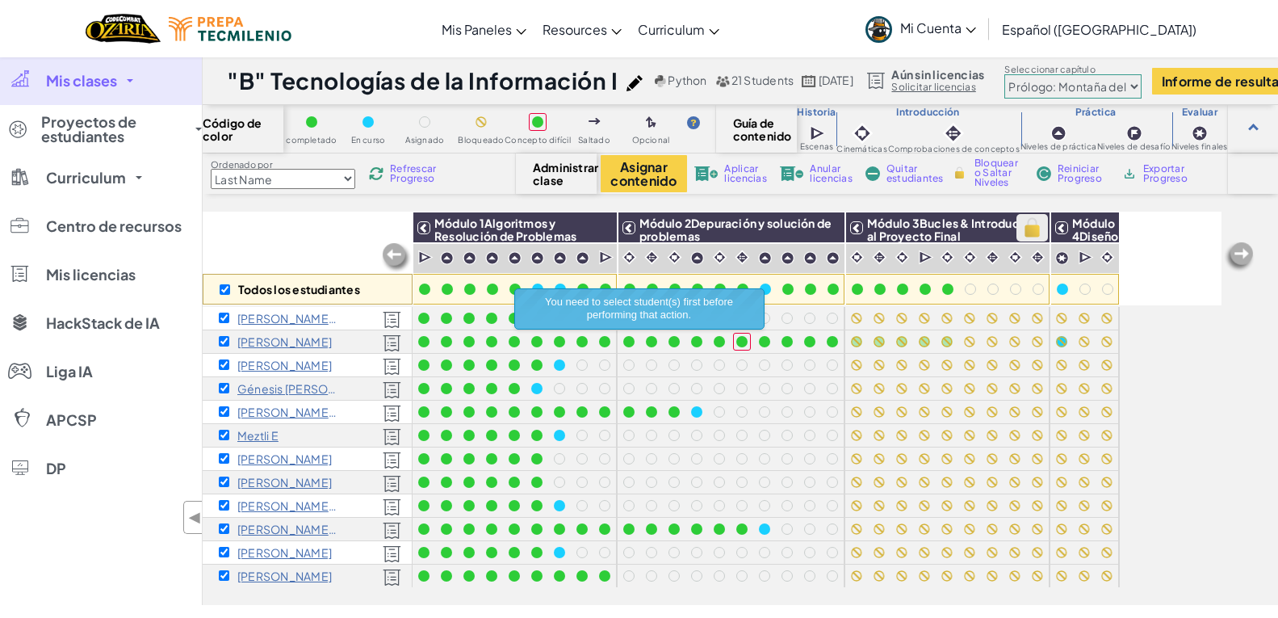
checkbox input "true"
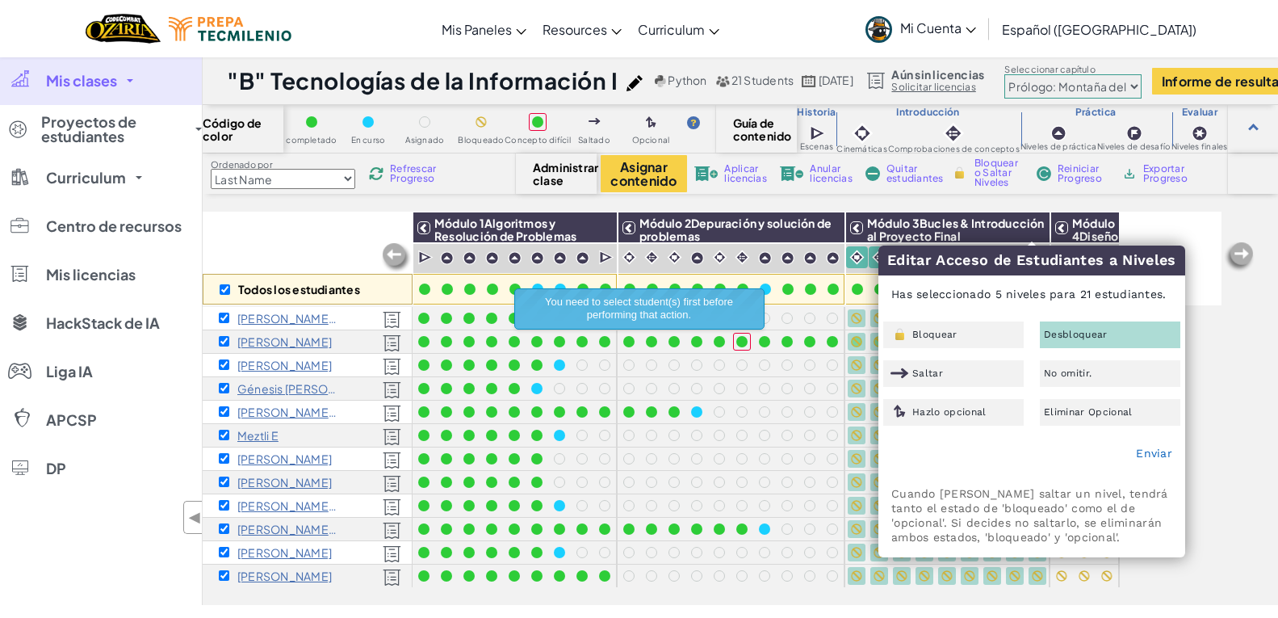
click at [1108, 331] on div "Desbloquear" at bounding box center [1110, 334] width 140 height 27
click at [1154, 453] on link "Enviar" at bounding box center [1154, 452] width 36 height 13
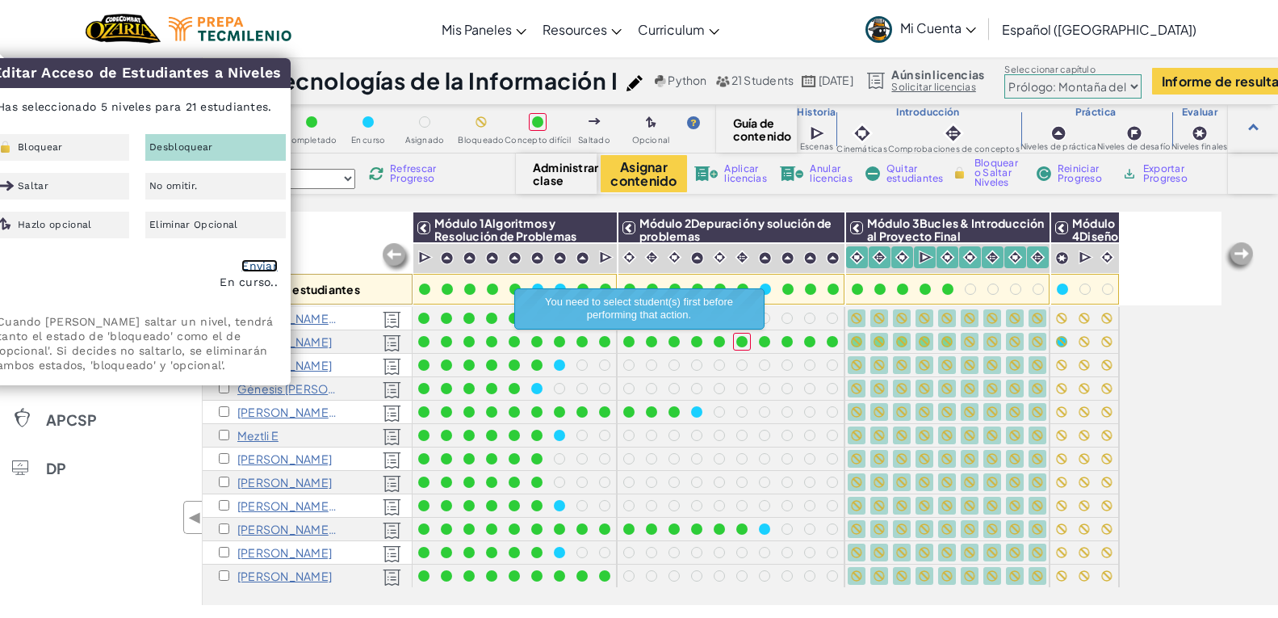
checkbox input "false"
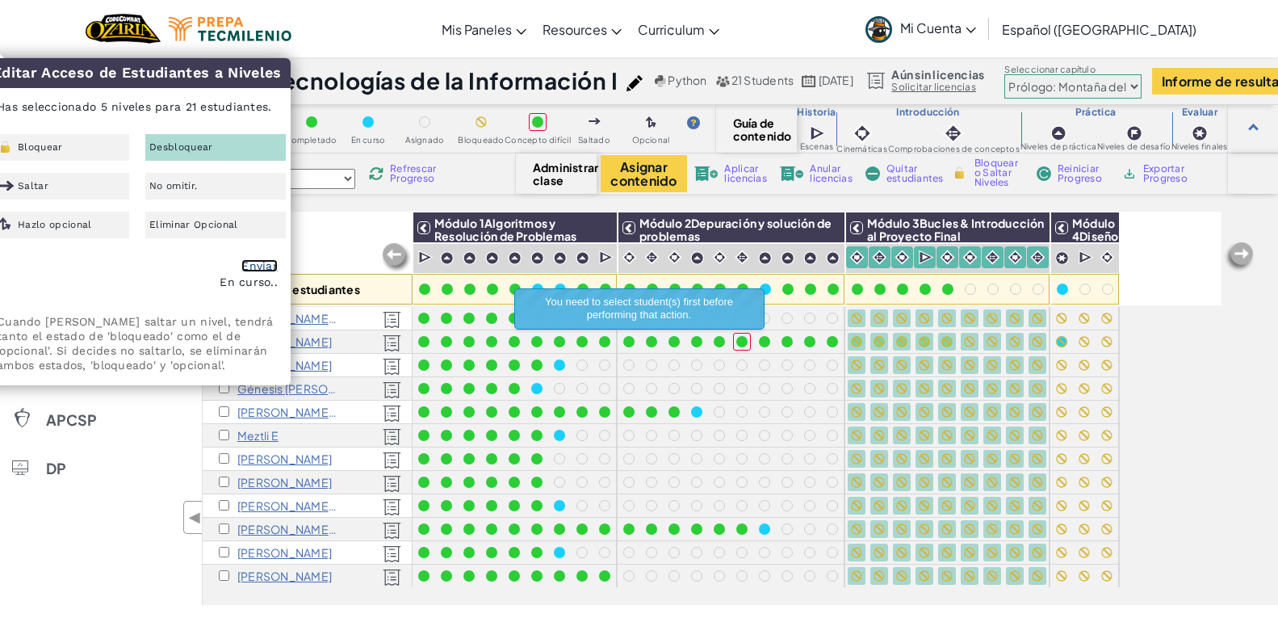
checkbox input "false"
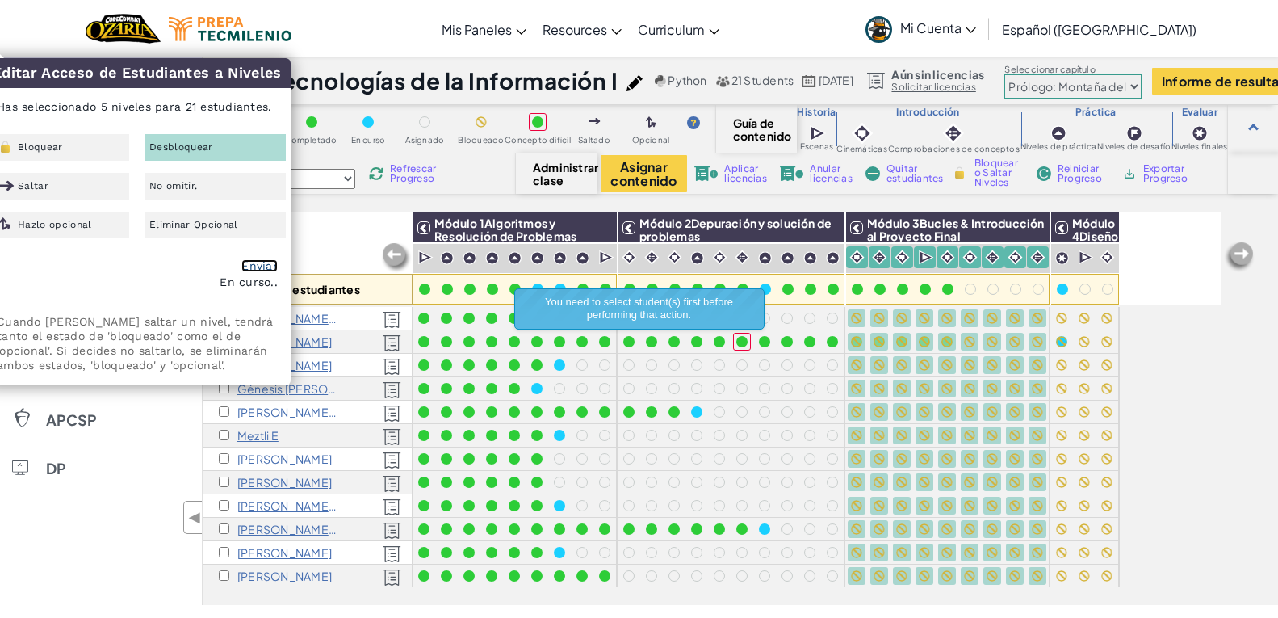
checkbox input "false"
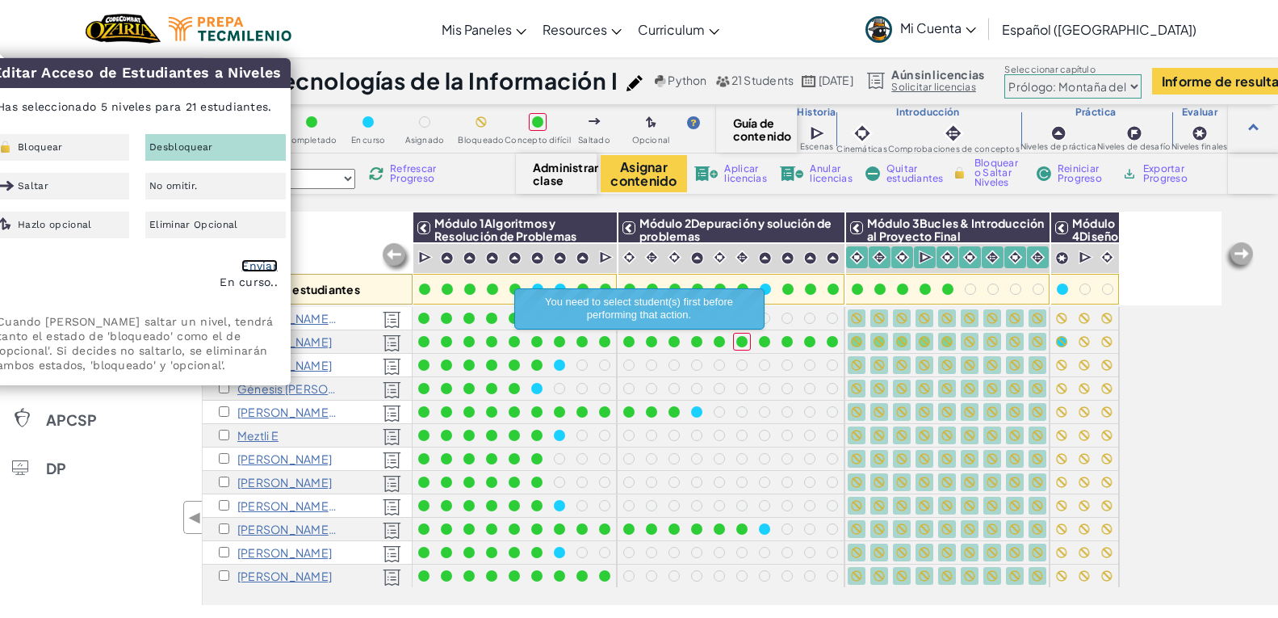
checkbox input "false"
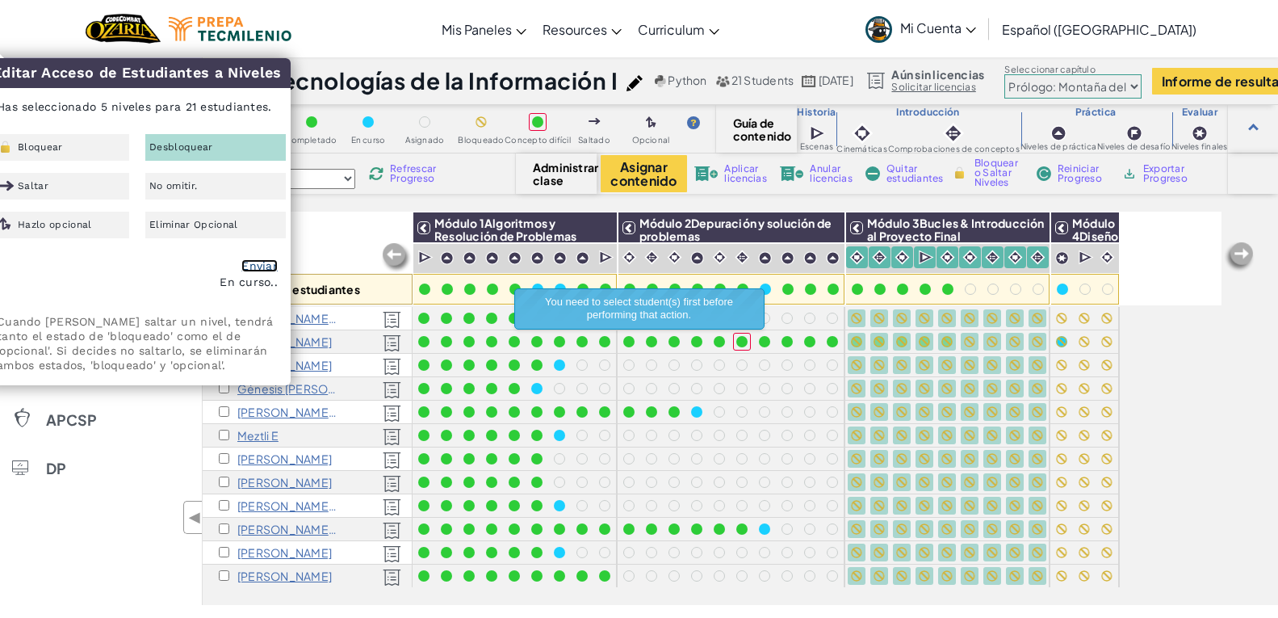
checkbox input "false"
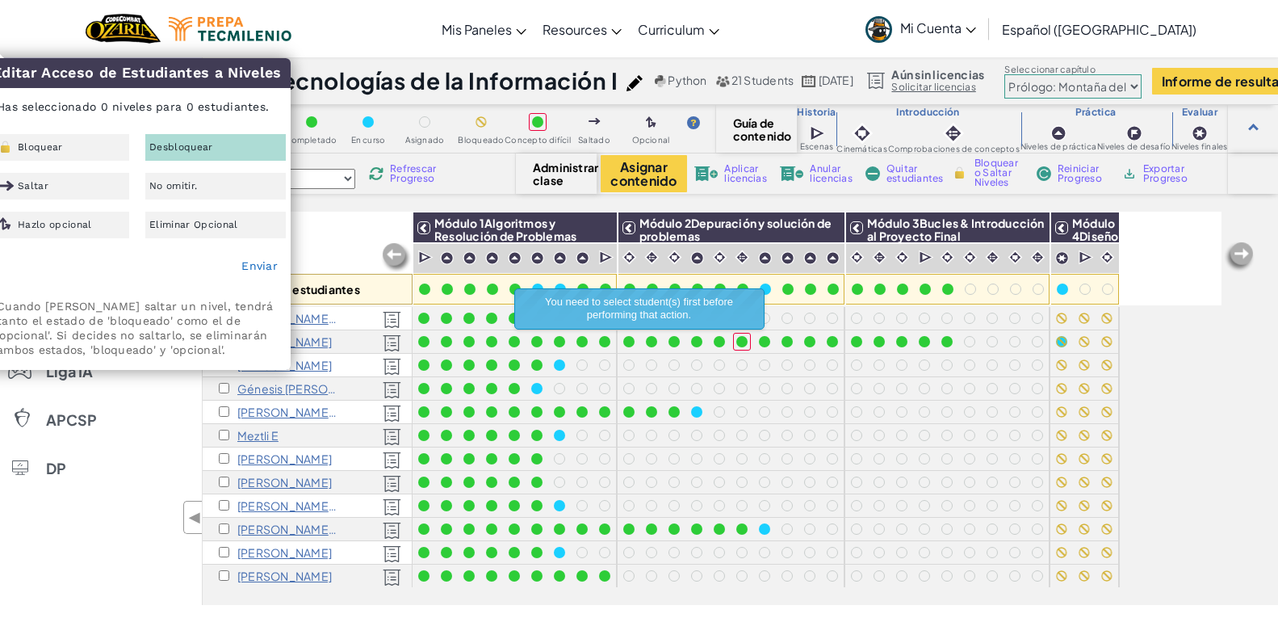
click at [1129, 339] on div "Todos los estudiantes Módulo 1Algoritmos y Resolución de Problemas Módulo 2Depu…" at bounding box center [712, 318] width 1019 height 537
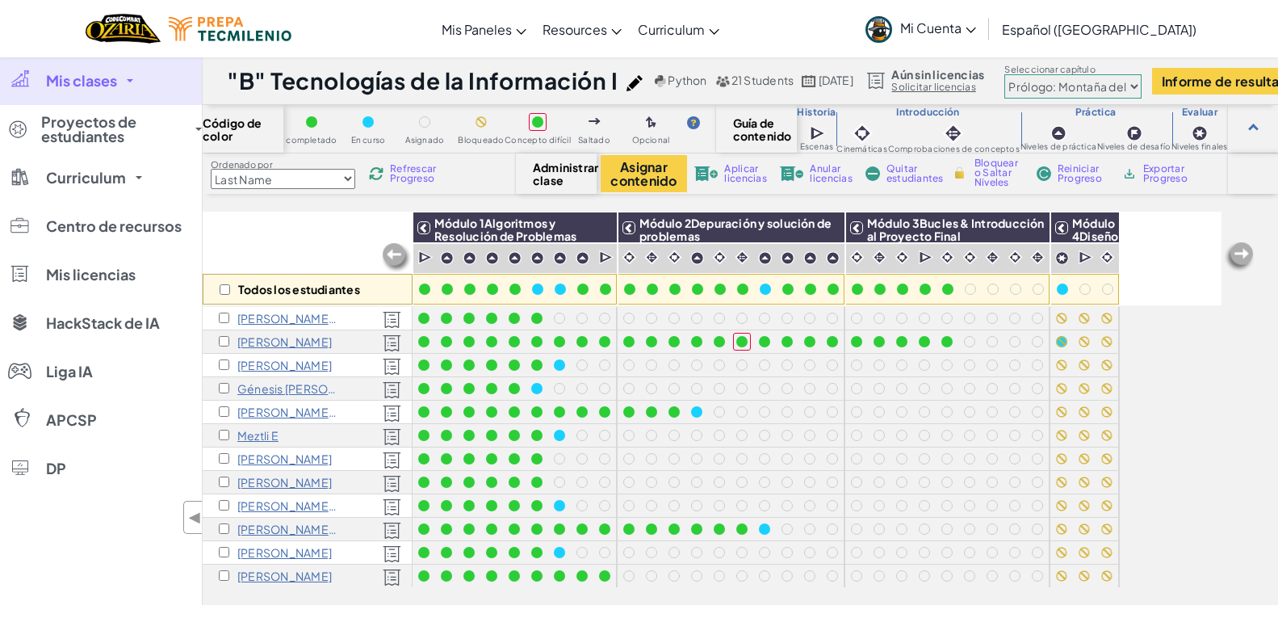
click at [1247, 318] on div "Todos los estudiantes Módulo 1Algoritmos y Resolución de Problemas Módulo 2Depu…" at bounding box center [740, 408] width 1075 height 393
click at [976, 23] on span "Mi Cuenta" at bounding box center [938, 27] width 76 height 17
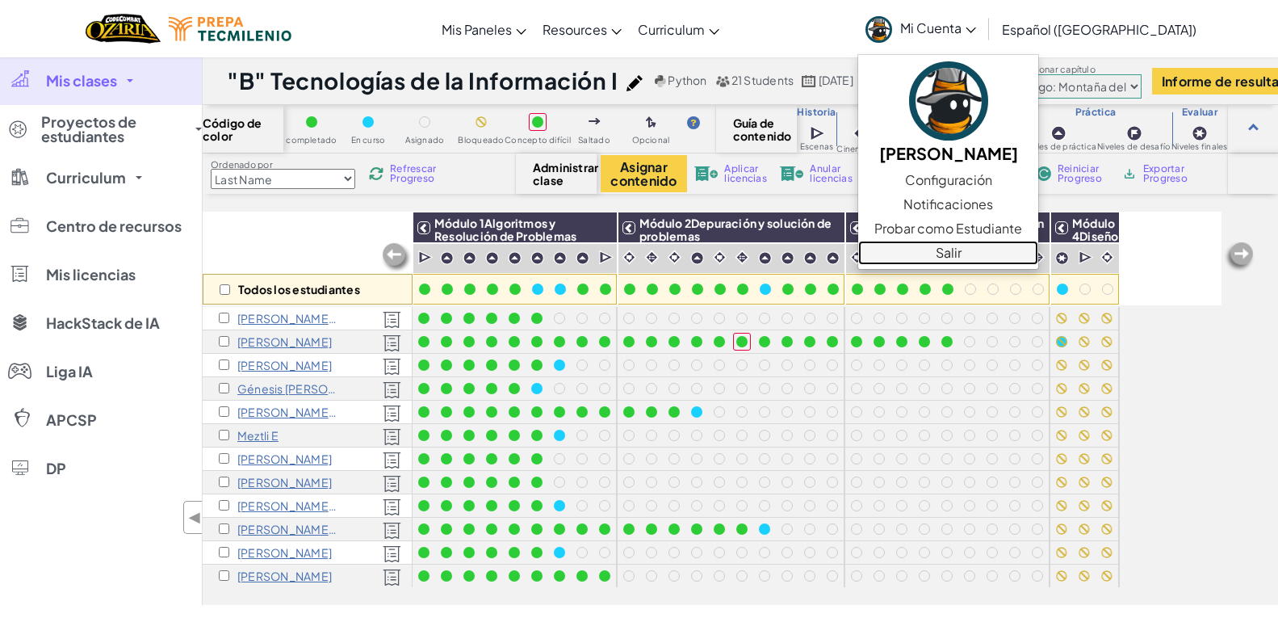
click at [991, 255] on link "Salir" at bounding box center [948, 253] width 180 height 24
